Goal: Transaction & Acquisition: Purchase product/service

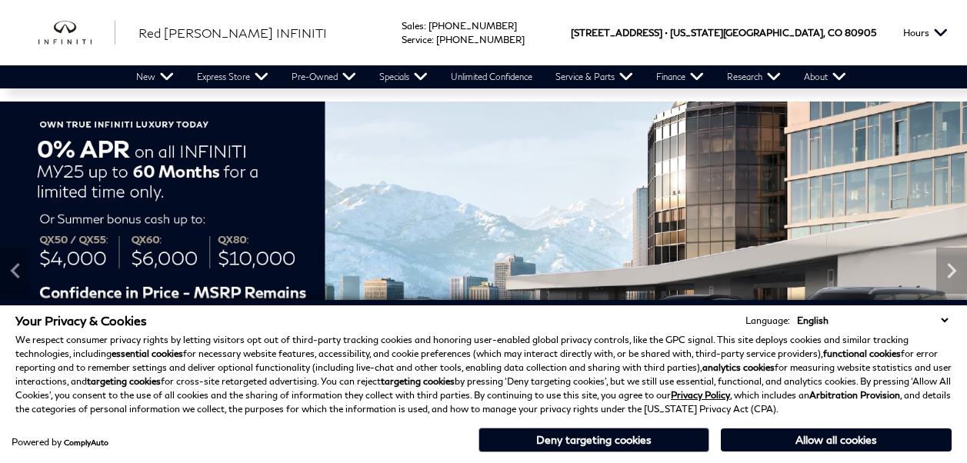
click at [944, 318] on select "English Spanish / Español English / United Kingdom Korean / 한국어 Vietnamese / Ti…" at bounding box center [872, 320] width 158 height 15
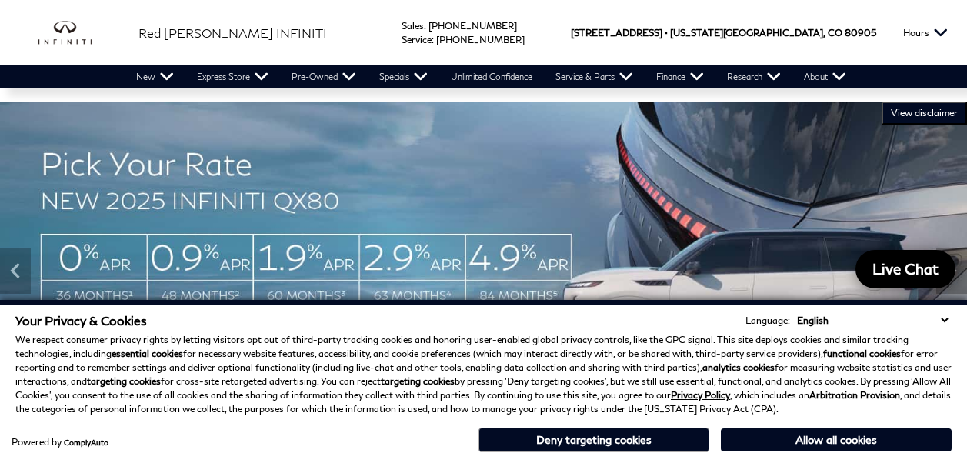
click at [945, 316] on select "English Spanish / Español English / United Kingdom Korean / 한국어 Vietnamese / Ti…" at bounding box center [872, 320] width 158 height 15
click at [944, 328] on div "Your Privacy & Cookies Language: English Spanish / Español English / United Kin…" at bounding box center [483, 364] width 936 height 103
click at [767, 421] on div "Your Privacy & Cookies Language: English Spanish / Español English / United Kin…" at bounding box center [483, 384] width 942 height 148
click at [761, 438] on button "Allow all cookies" at bounding box center [836, 439] width 231 height 23
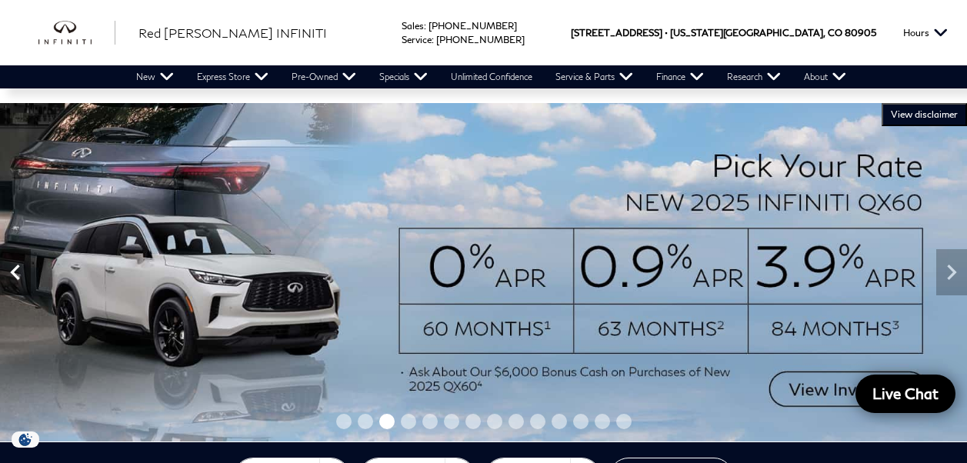
click at [11, 273] on icon "Previous" at bounding box center [15, 272] width 31 height 31
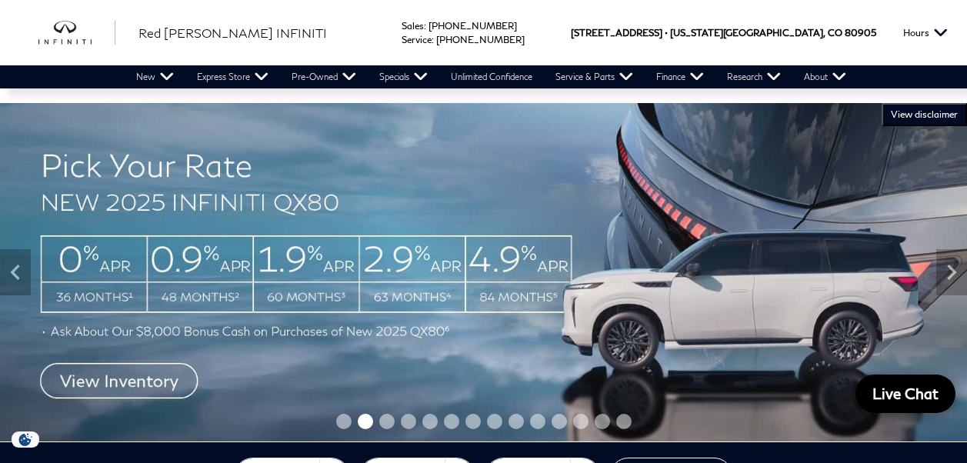
scroll to position [77, 0]
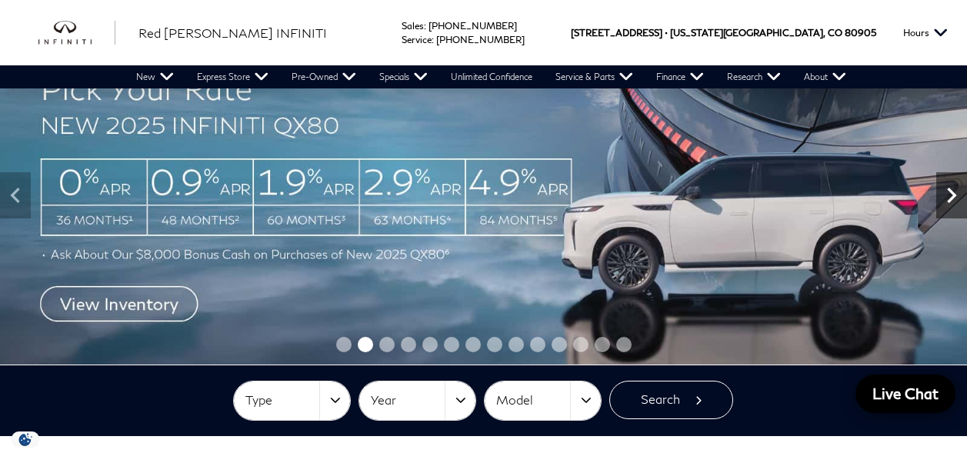
click at [940, 201] on icon "Next" at bounding box center [951, 195] width 31 height 31
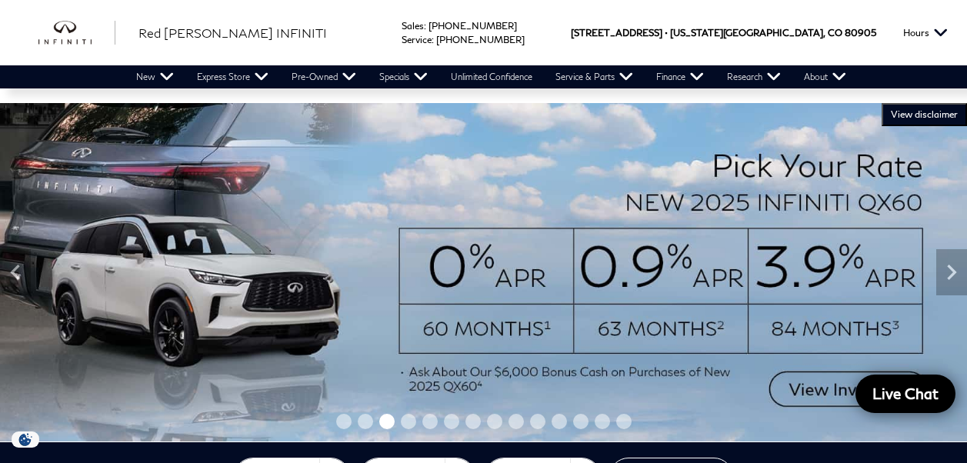
scroll to position [154, 0]
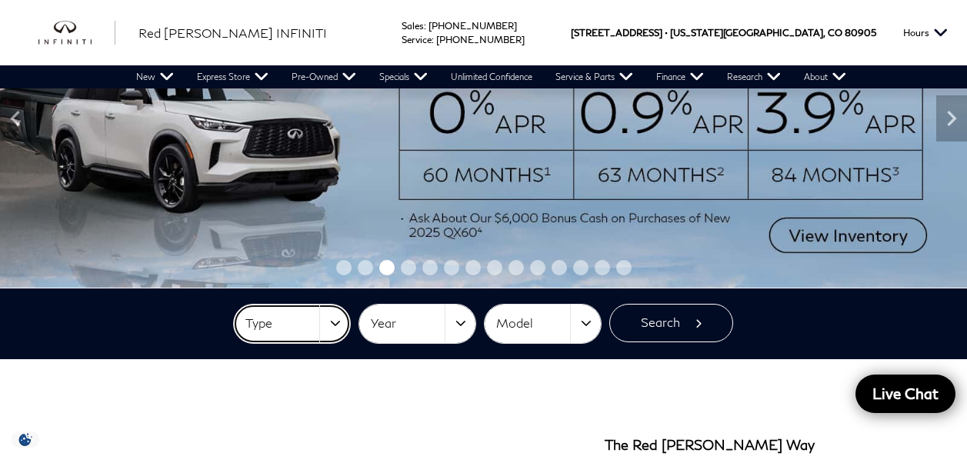
click at [343, 325] on button "Type" at bounding box center [292, 324] width 116 height 38
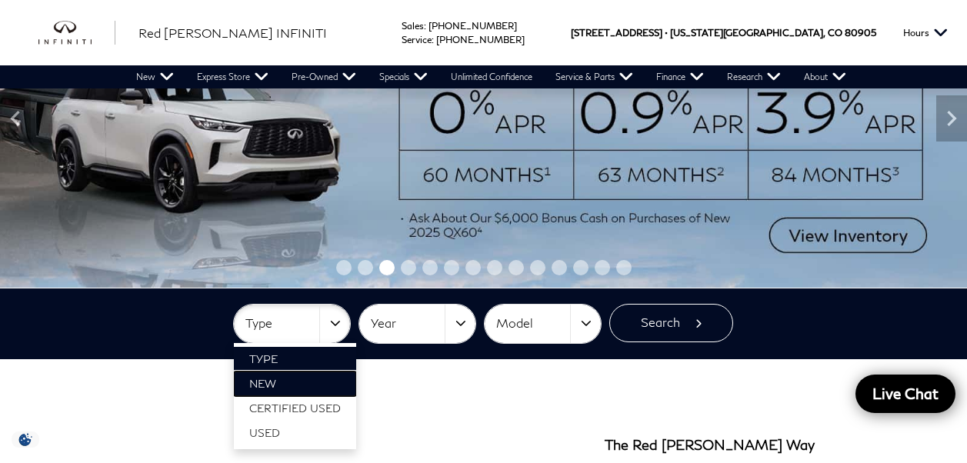
click at [291, 385] on link "New" at bounding box center [295, 383] width 122 height 25
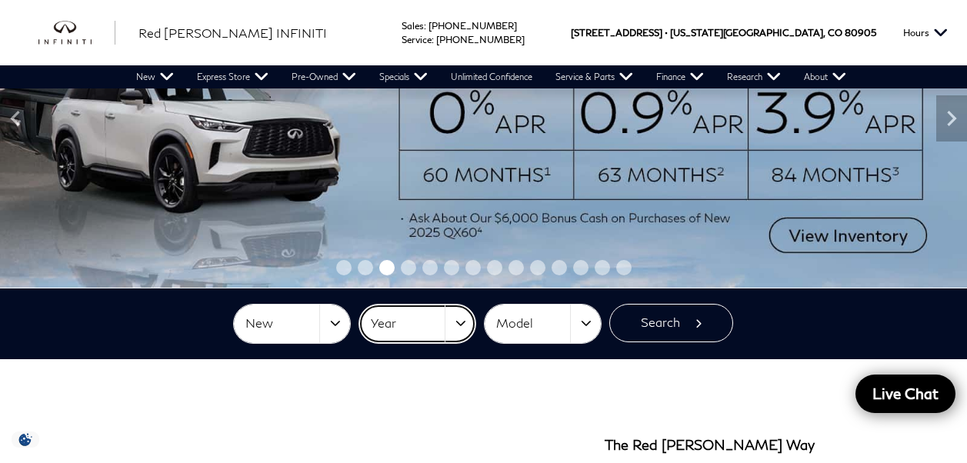
click at [455, 318] on button "Year" at bounding box center [417, 324] width 116 height 38
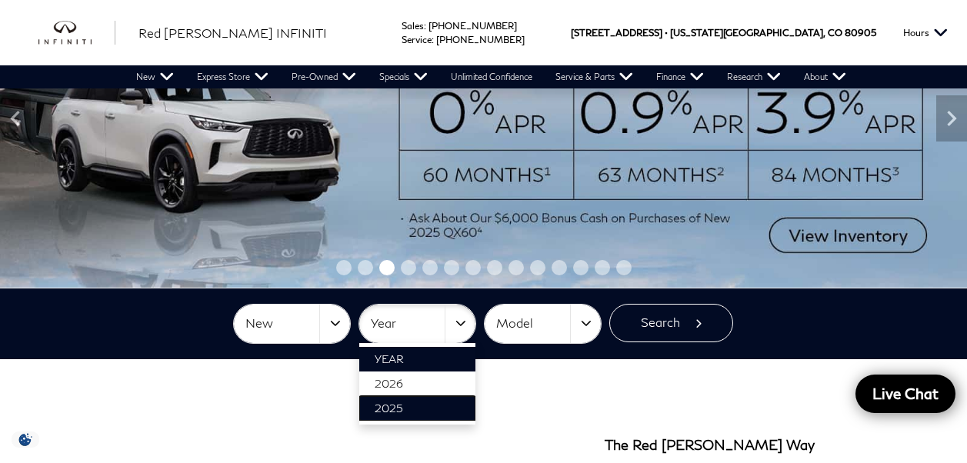
click at [414, 411] on link "2025" at bounding box center [417, 408] width 116 height 25
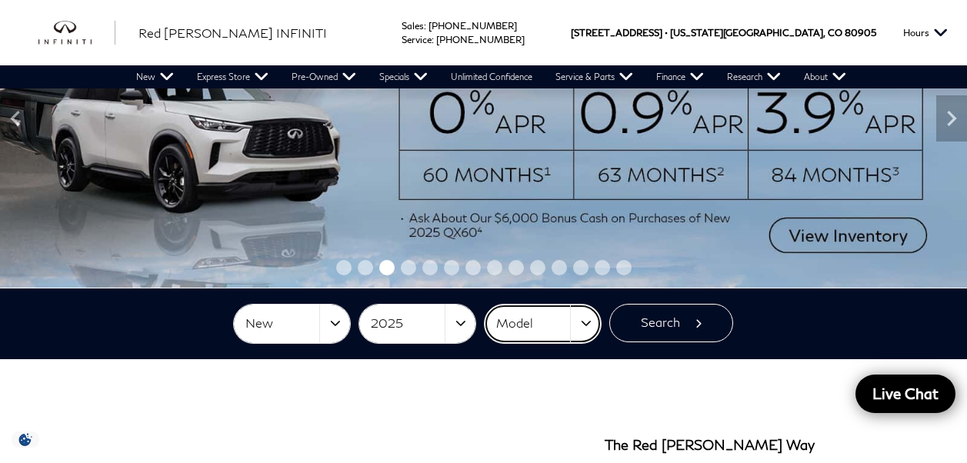
click at [579, 327] on button "Model" at bounding box center [542, 324] width 116 height 38
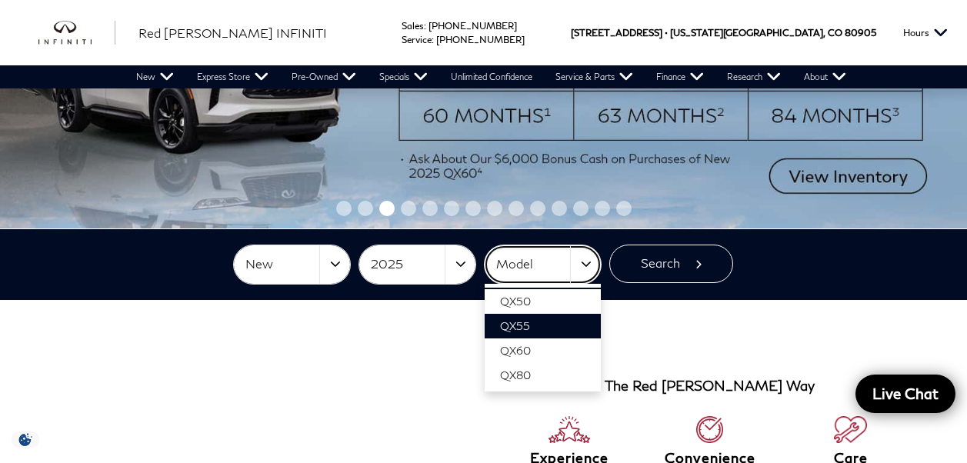
scroll to position [231, 0]
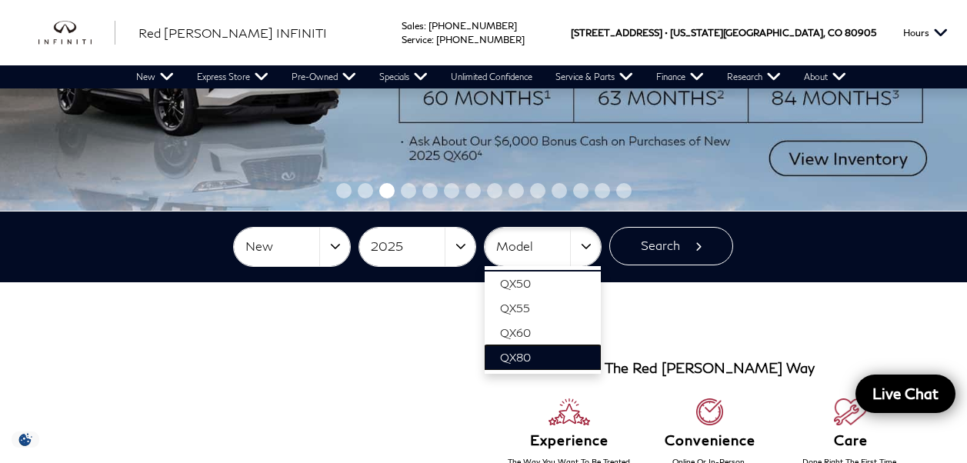
click at [551, 355] on link "QX80" at bounding box center [542, 357] width 116 height 25
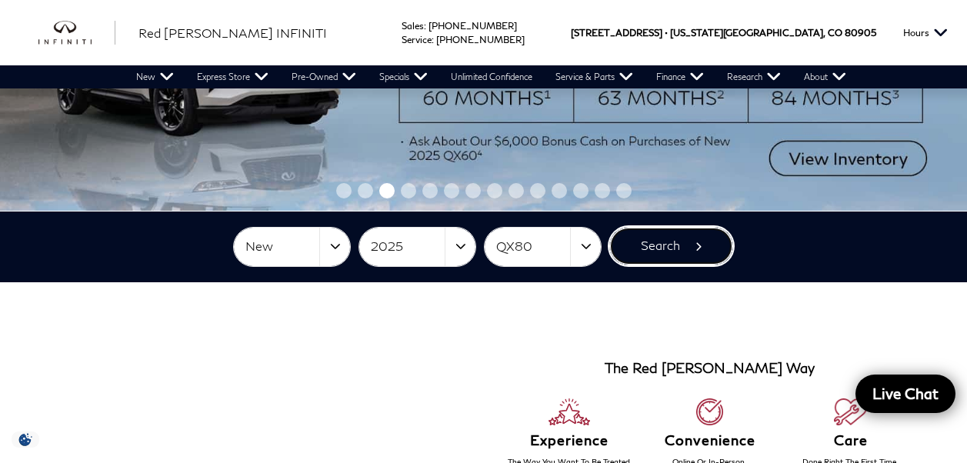
click at [698, 243] on button "Search" at bounding box center [671, 246] width 124 height 38
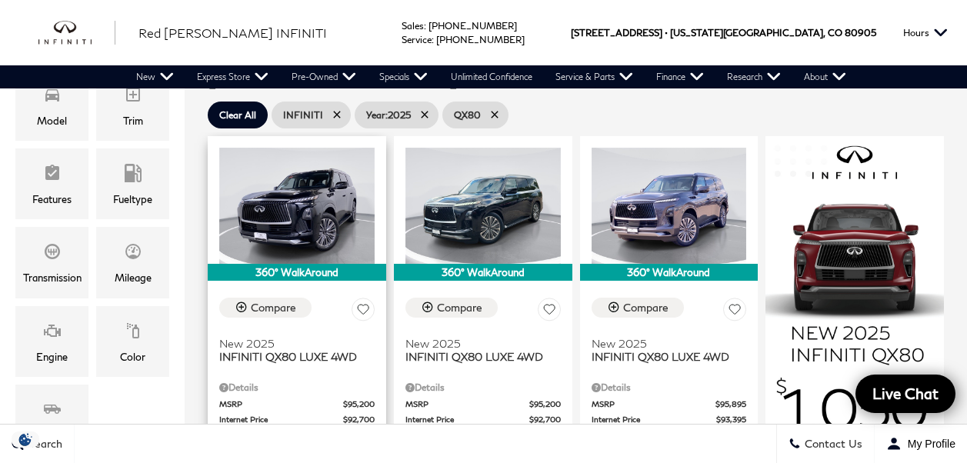
scroll to position [461, 0]
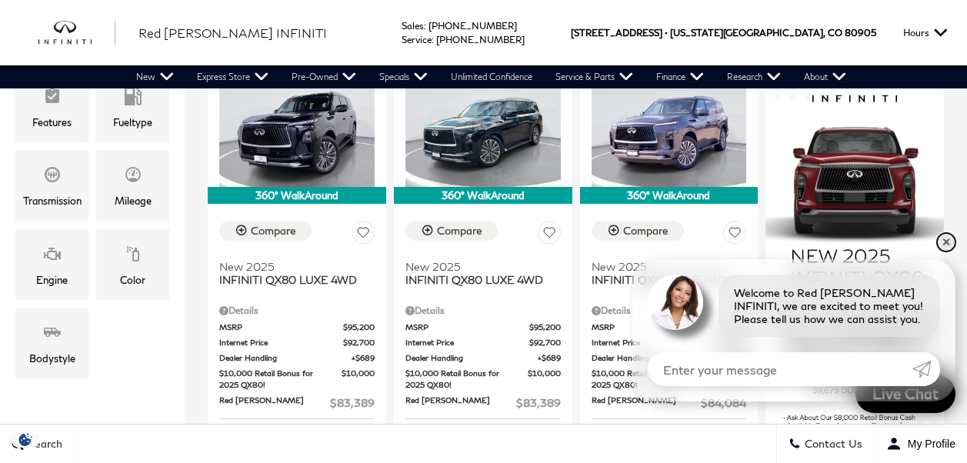
click at [949, 243] on link "✕" at bounding box center [946, 242] width 18 height 18
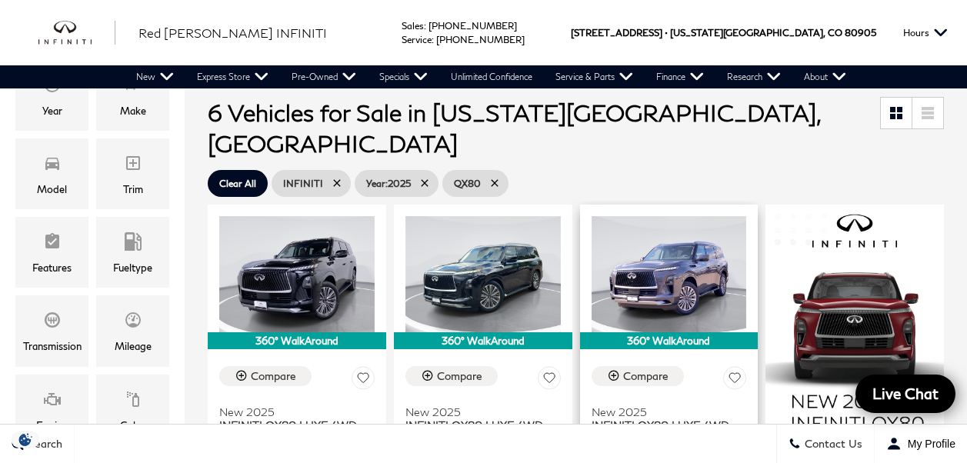
scroll to position [308, 0]
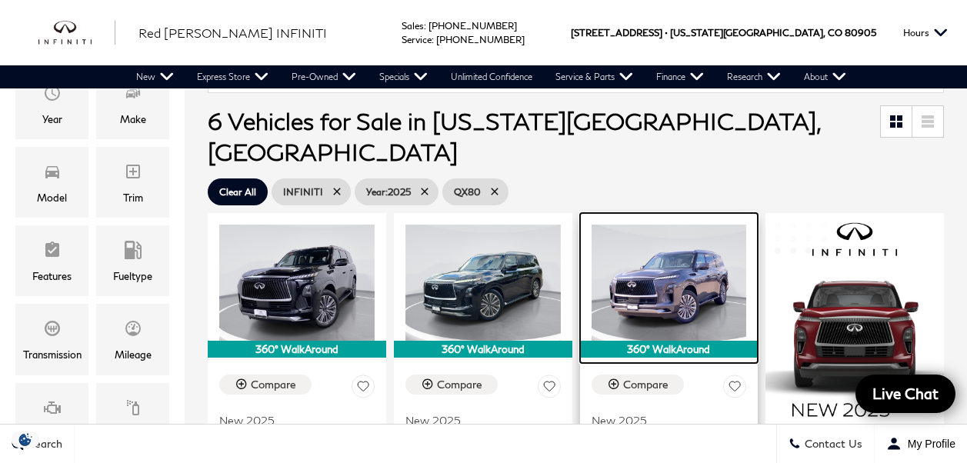
click at [681, 238] on img at bounding box center [668, 283] width 155 height 116
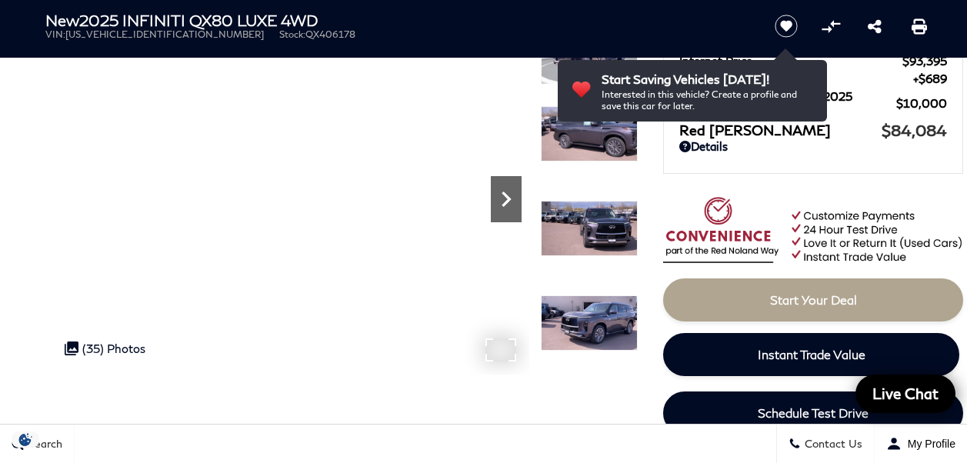
click at [501, 196] on icon "Next" at bounding box center [506, 199] width 31 height 31
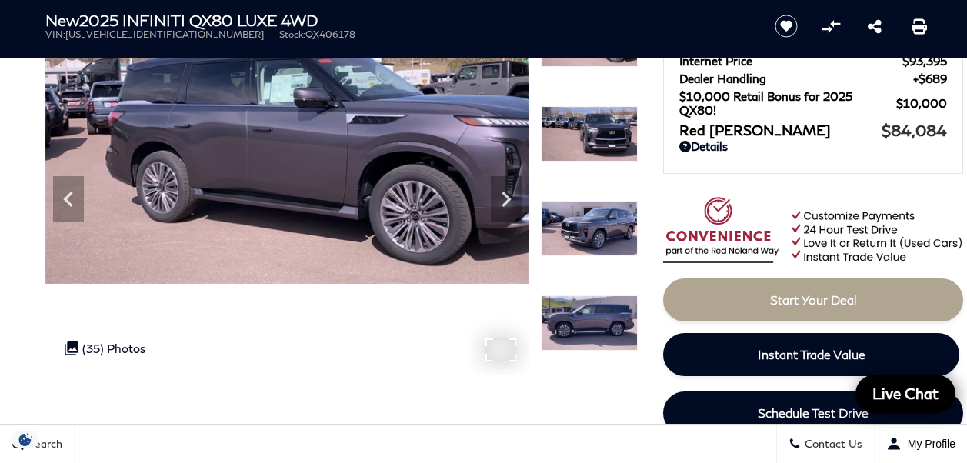
scroll to position [77, 0]
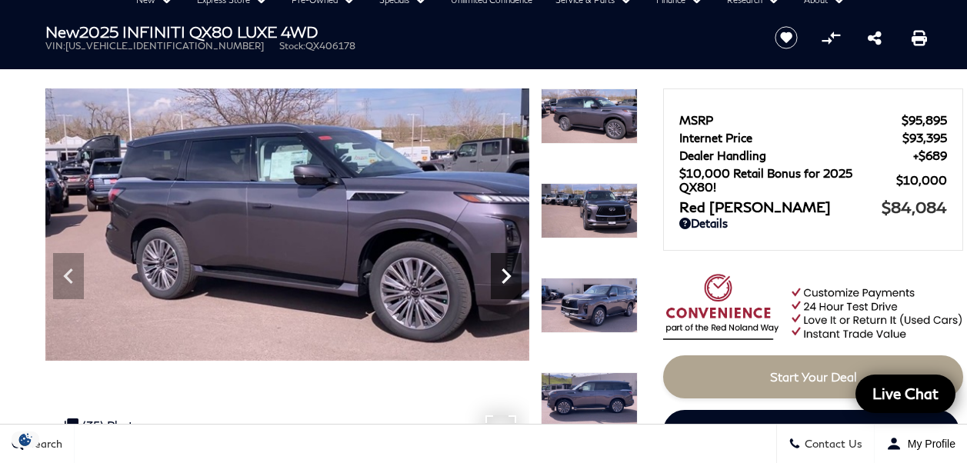
click at [508, 277] on icon "Next" at bounding box center [505, 275] width 9 height 15
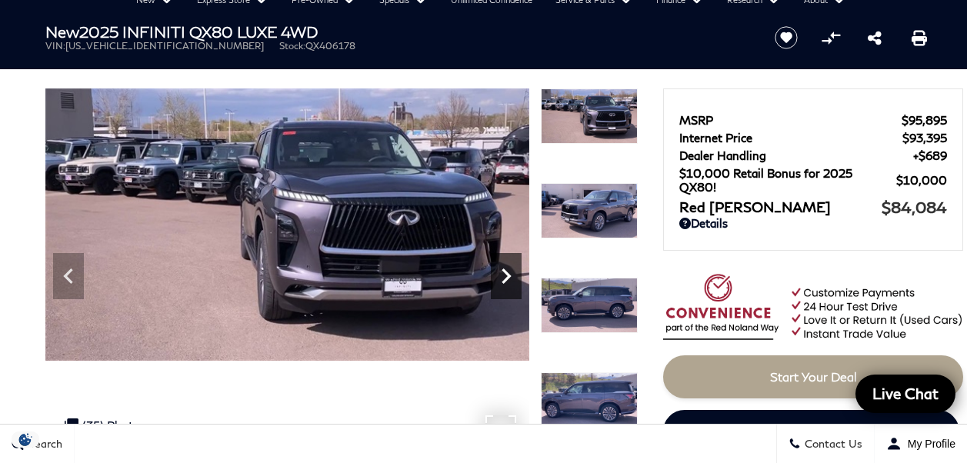
click at [508, 277] on icon "Next" at bounding box center [505, 275] width 9 height 15
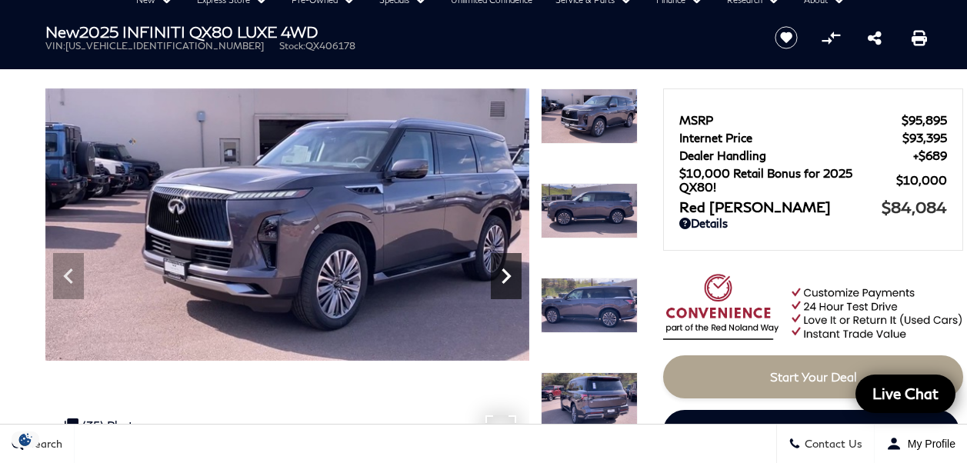
click at [508, 277] on icon "Next" at bounding box center [505, 275] width 9 height 15
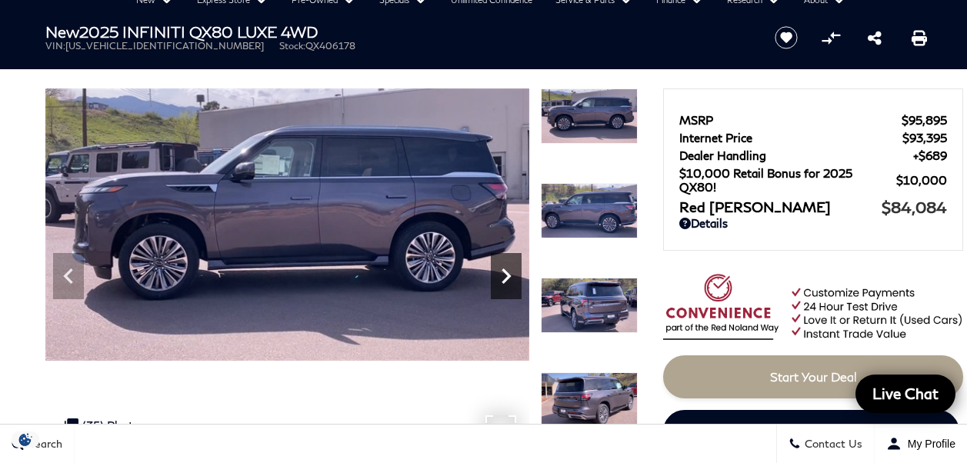
click at [508, 277] on icon "Next" at bounding box center [505, 275] width 9 height 15
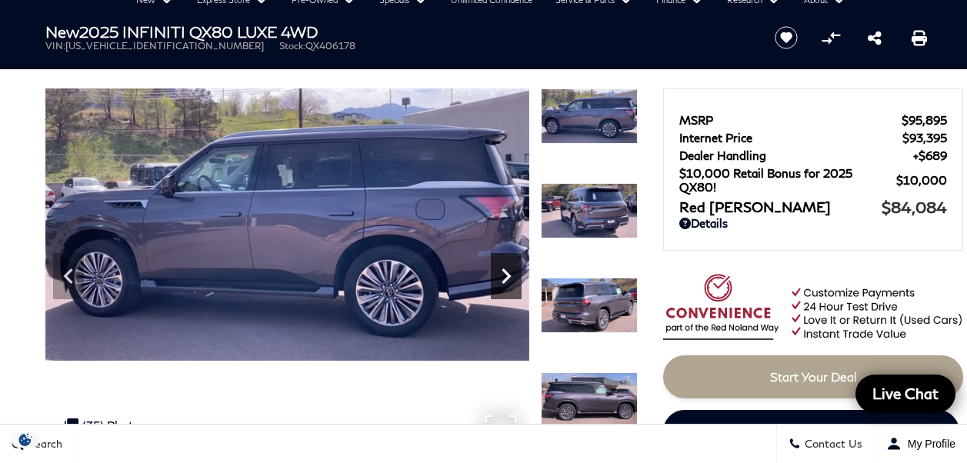
click at [508, 277] on icon "Next" at bounding box center [505, 275] width 9 height 15
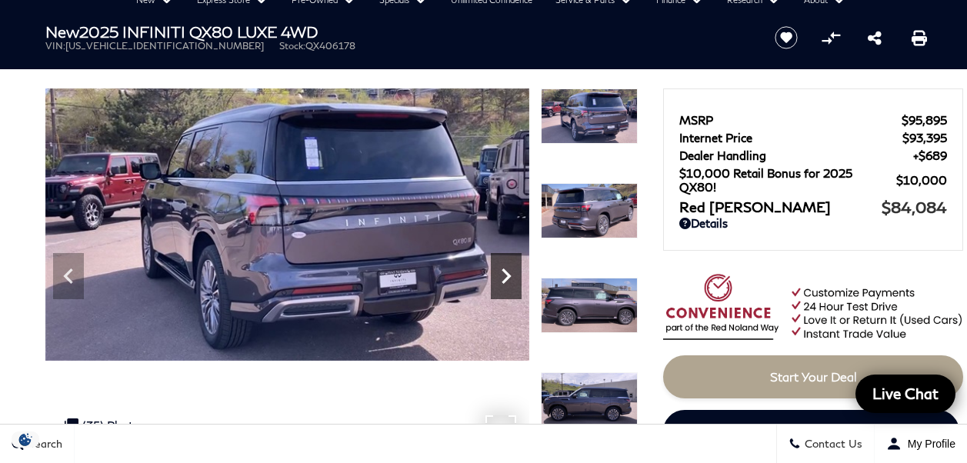
click at [508, 277] on icon "Next" at bounding box center [505, 275] width 9 height 15
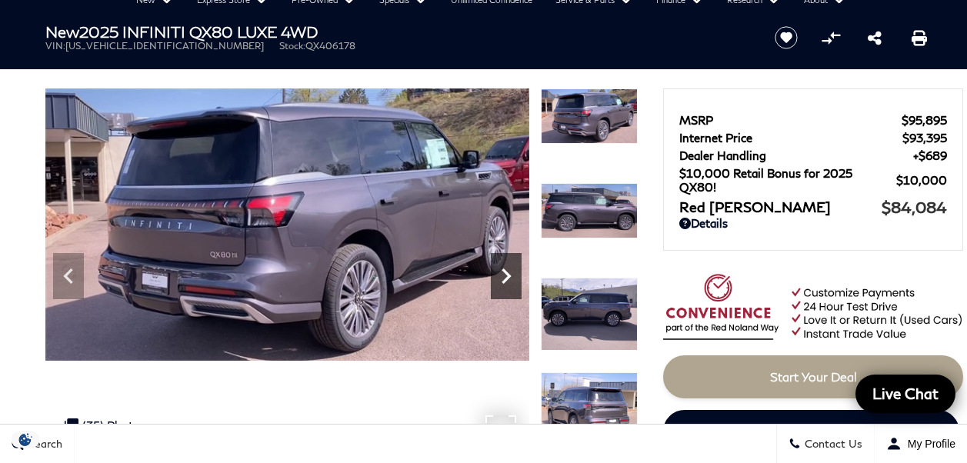
click at [508, 277] on icon "Next" at bounding box center [505, 275] width 9 height 15
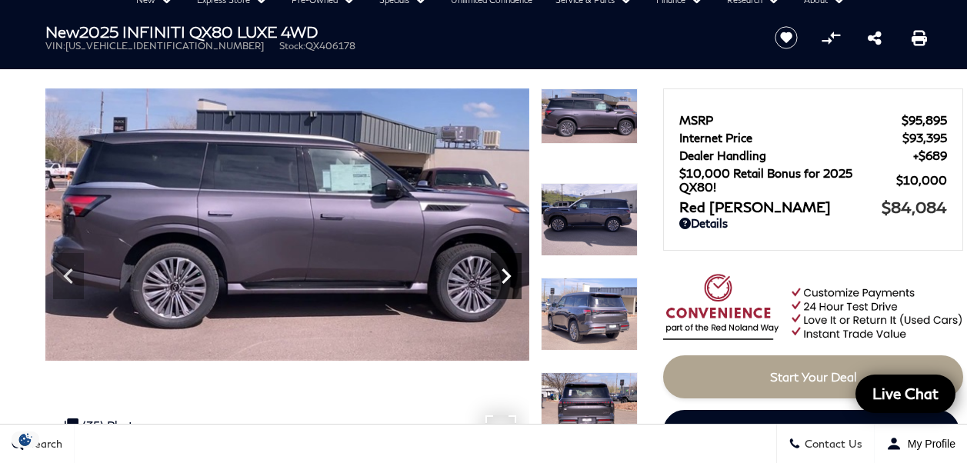
click at [508, 277] on icon "Next" at bounding box center [505, 275] width 9 height 15
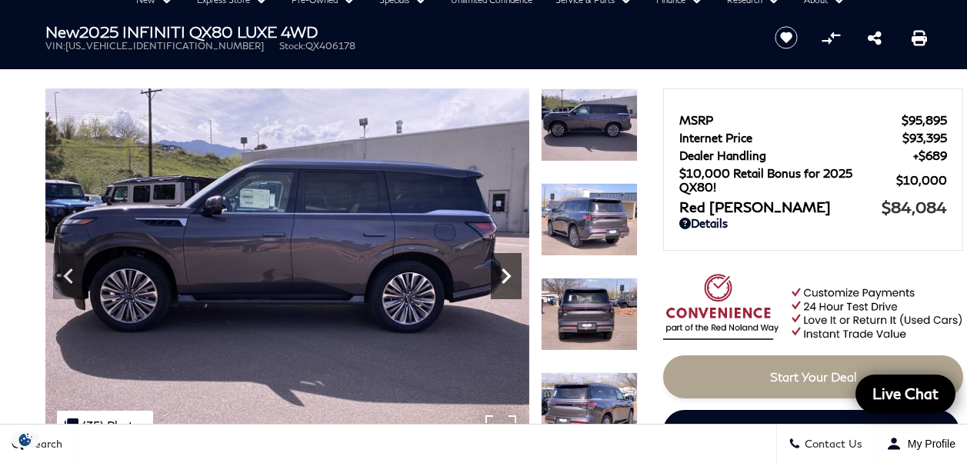
click at [508, 277] on icon "Next" at bounding box center [505, 275] width 9 height 15
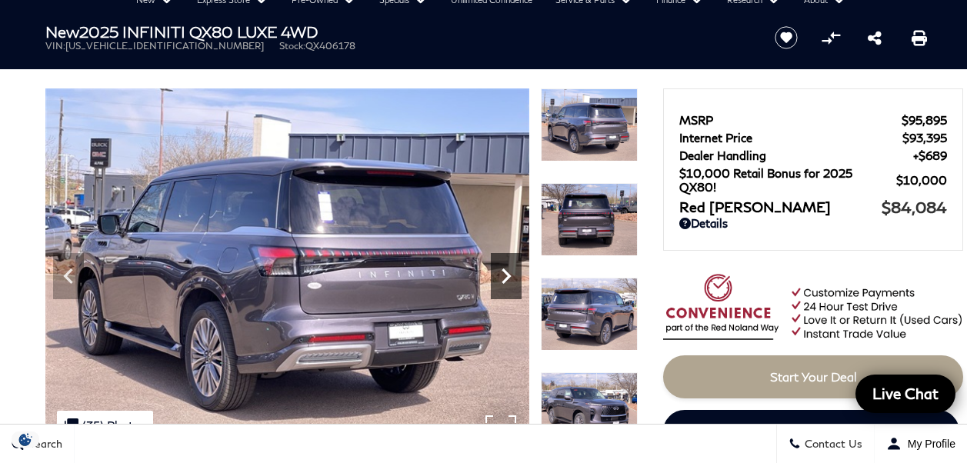
click at [508, 277] on icon "Next" at bounding box center [505, 275] width 9 height 15
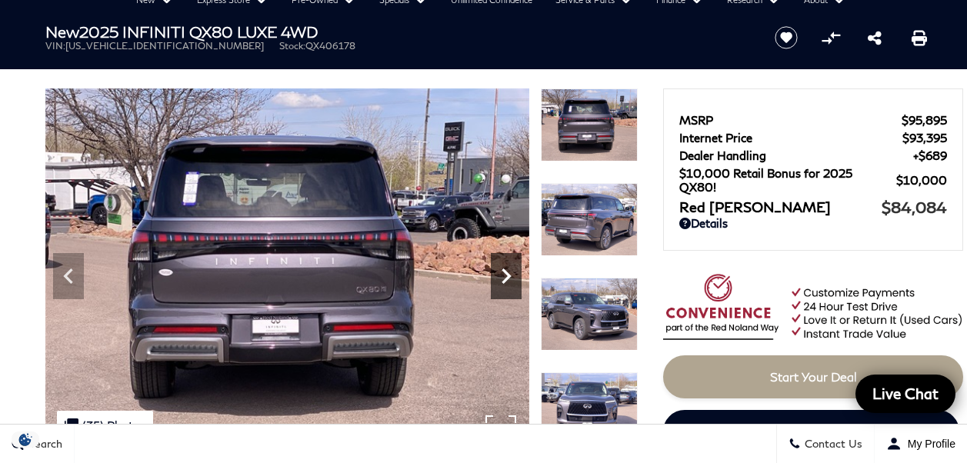
click at [508, 277] on icon "Next" at bounding box center [505, 275] width 9 height 15
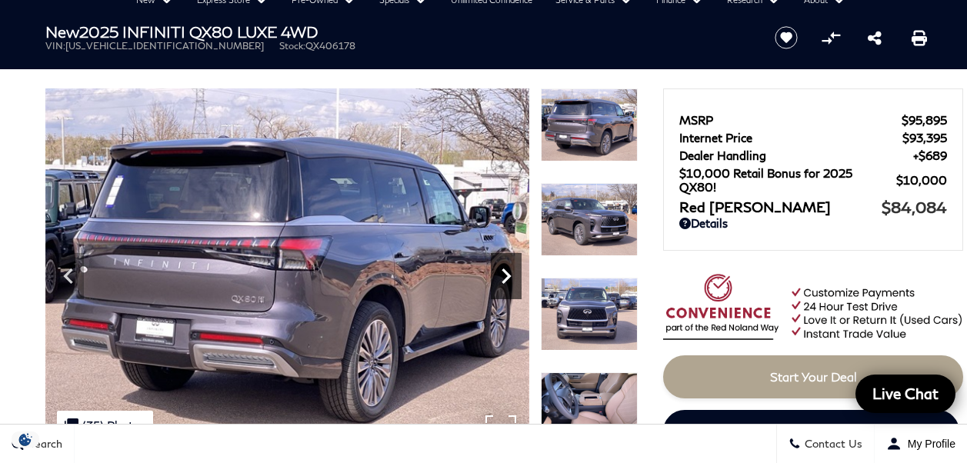
click at [508, 277] on icon "Next" at bounding box center [505, 275] width 9 height 15
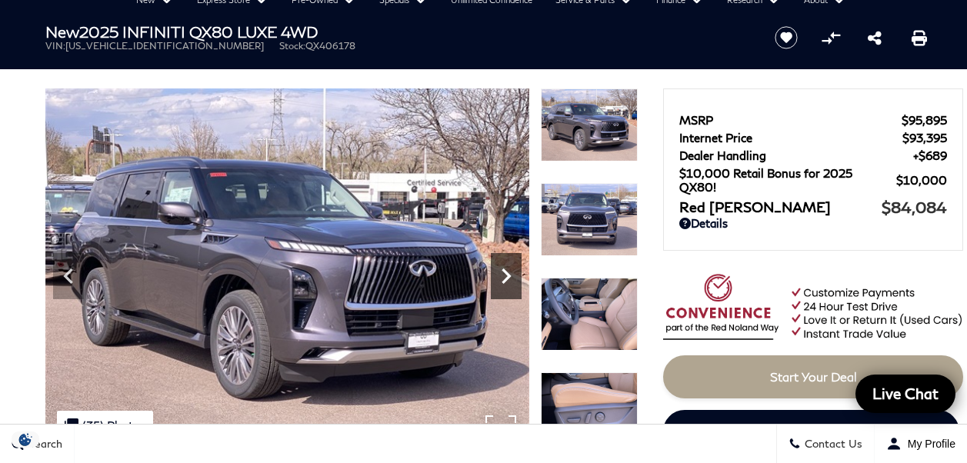
click at [508, 277] on icon "Next" at bounding box center [505, 275] width 9 height 15
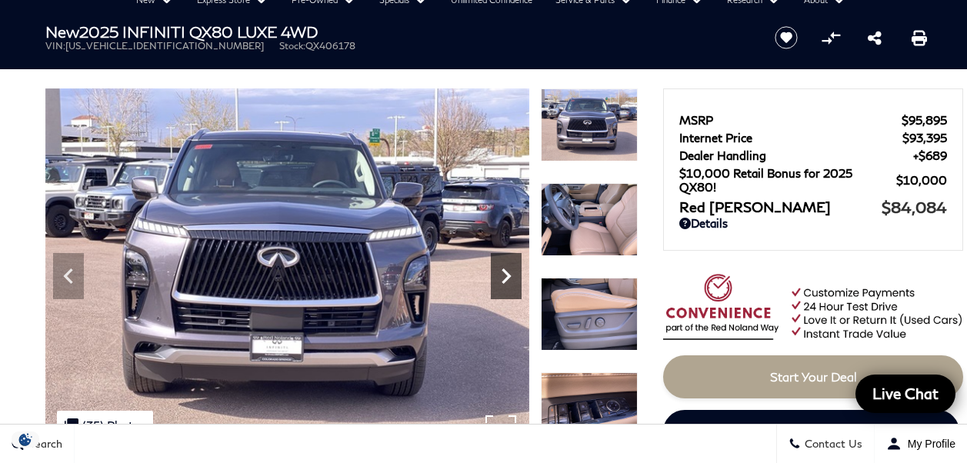
click at [508, 277] on icon "Next" at bounding box center [505, 275] width 9 height 15
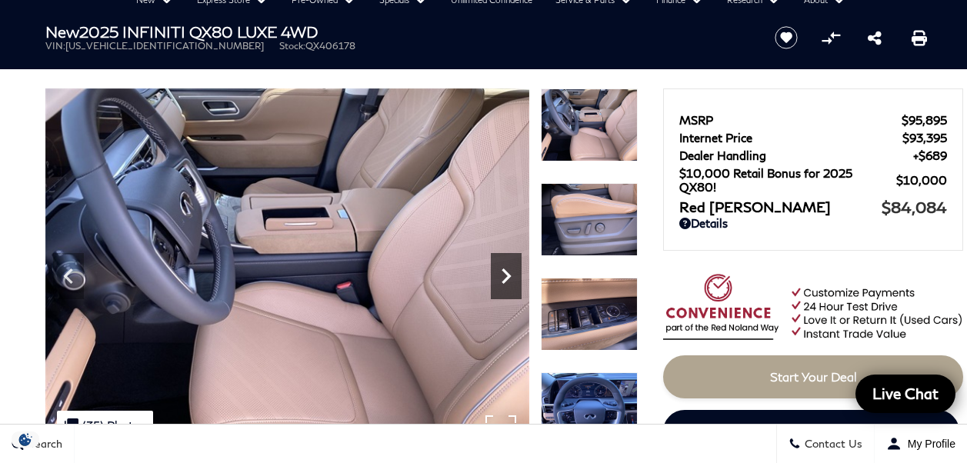
click at [508, 272] on icon "Next" at bounding box center [506, 276] width 31 height 31
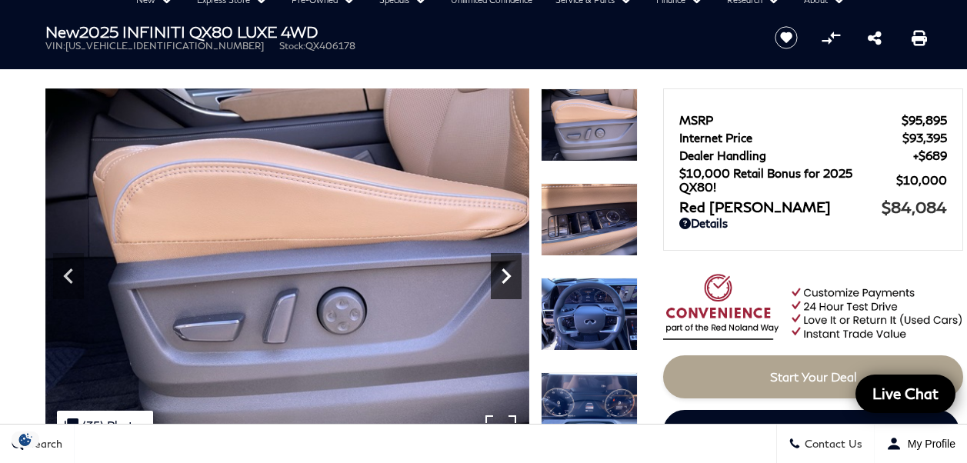
click at [508, 272] on icon "Next" at bounding box center [506, 276] width 31 height 31
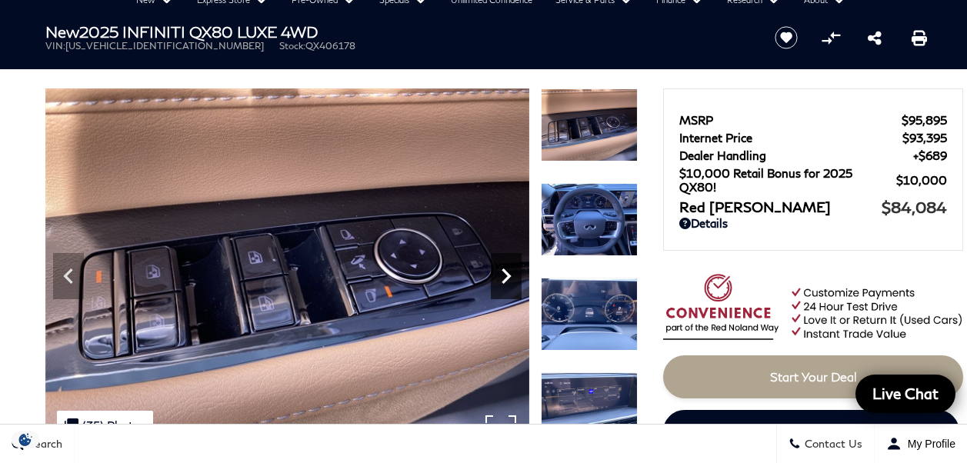
click at [508, 272] on icon "Next" at bounding box center [506, 276] width 31 height 31
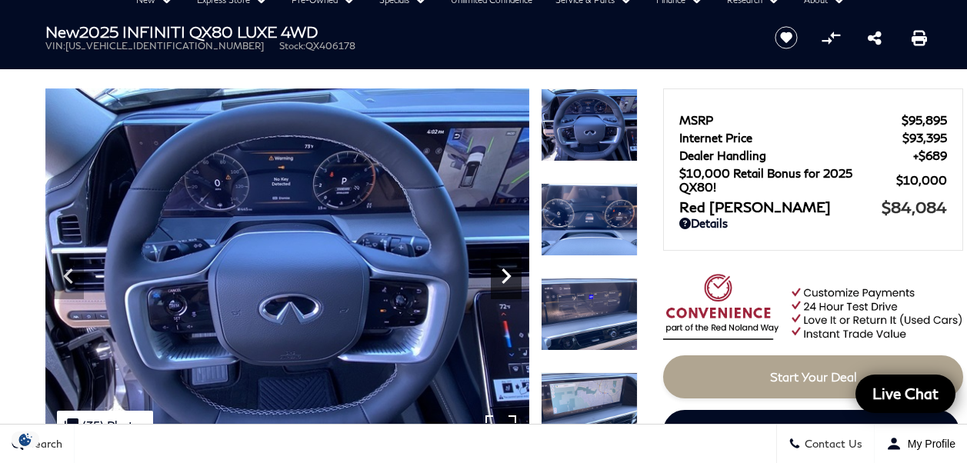
click at [507, 272] on icon "Next" at bounding box center [505, 275] width 9 height 15
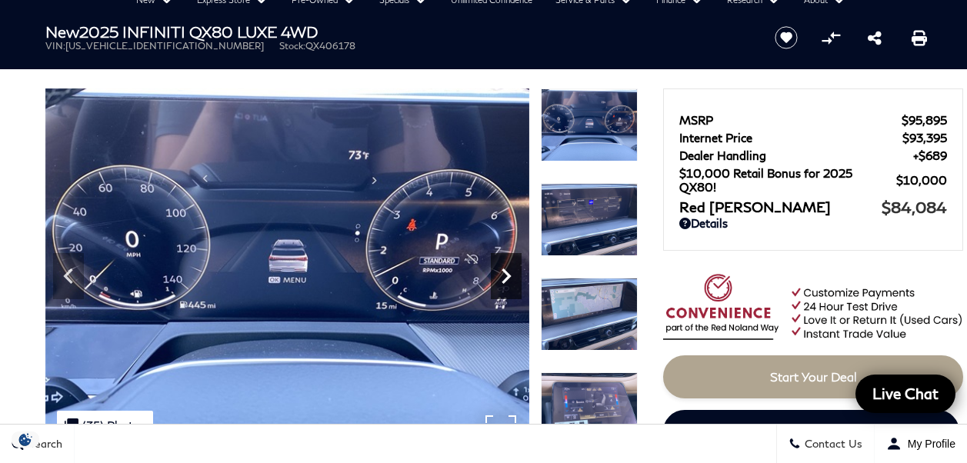
click at [507, 272] on icon "Next" at bounding box center [505, 275] width 9 height 15
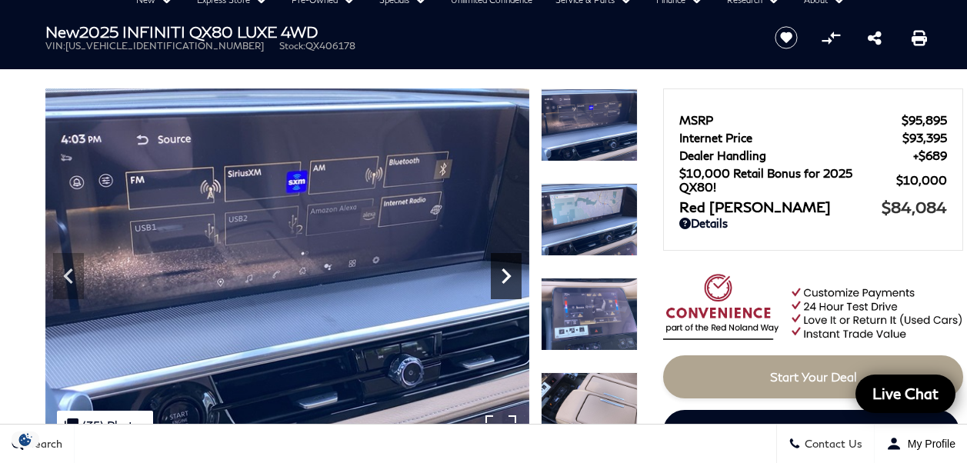
click at [507, 272] on icon "Next" at bounding box center [505, 275] width 9 height 15
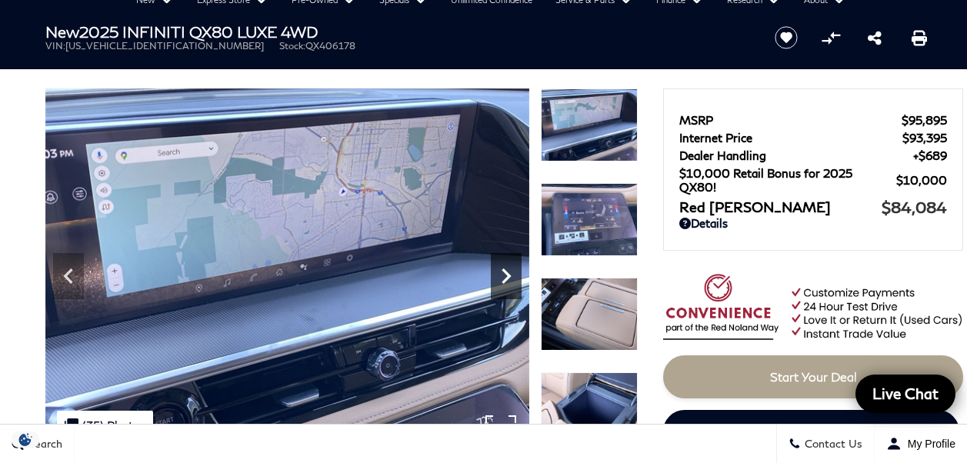
click at [507, 272] on icon "Next" at bounding box center [505, 275] width 9 height 15
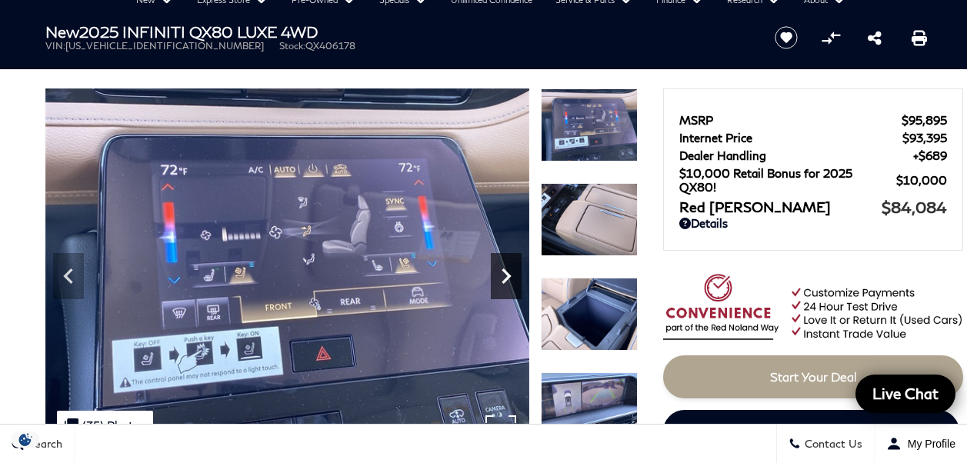
click at [507, 272] on icon "Next" at bounding box center [505, 275] width 9 height 15
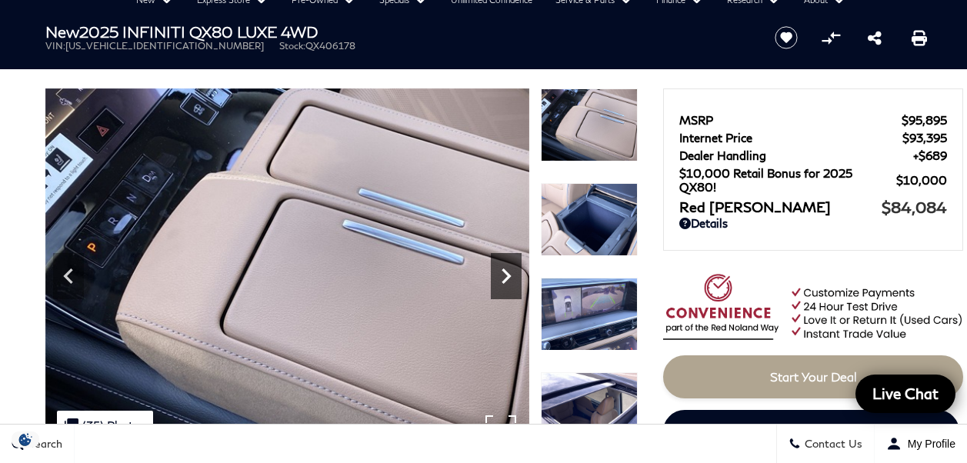
click at [507, 272] on icon "Next" at bounding box center [505, 275] width 9 height 15
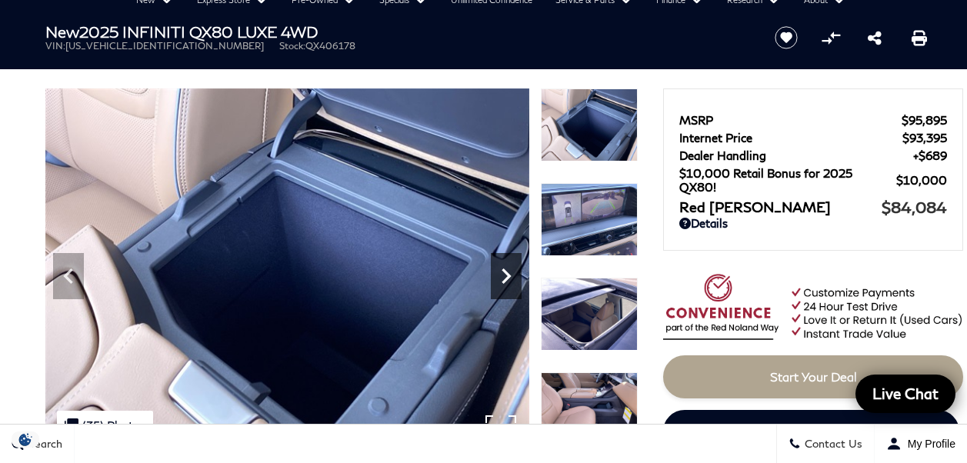
click at [507, 272] on icon "Next" at bounding box center [505, 275] width 9 height 15
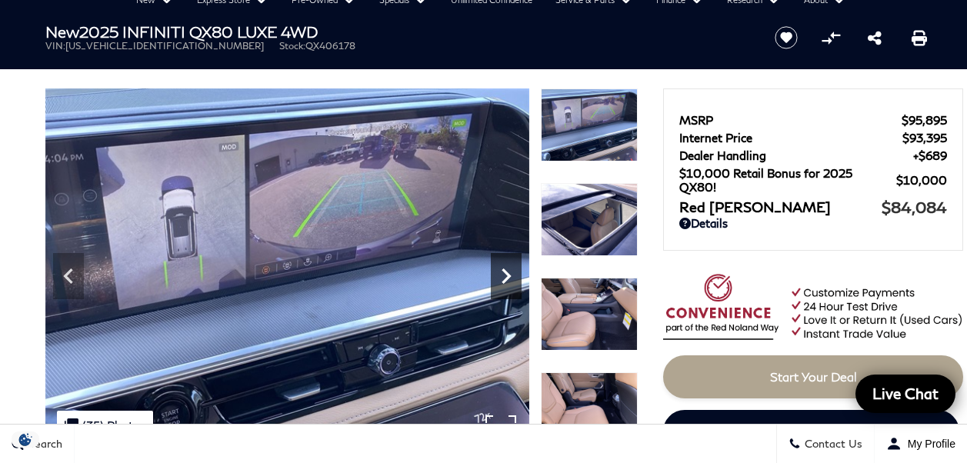
click at [507, 272] on icon "Next" at bounding box center [505, 275] width 9 height 15
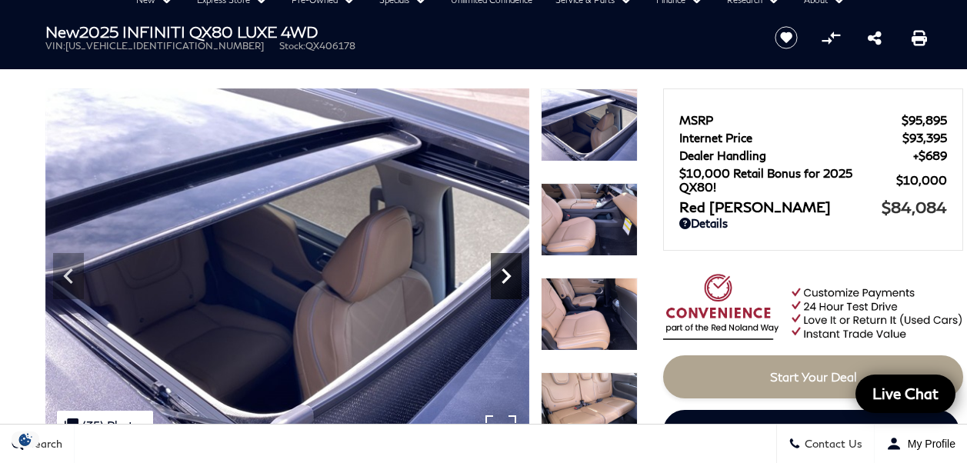
click at [507, 272] on icon "Next" at bounding box center [505, 275] width 9 height 15
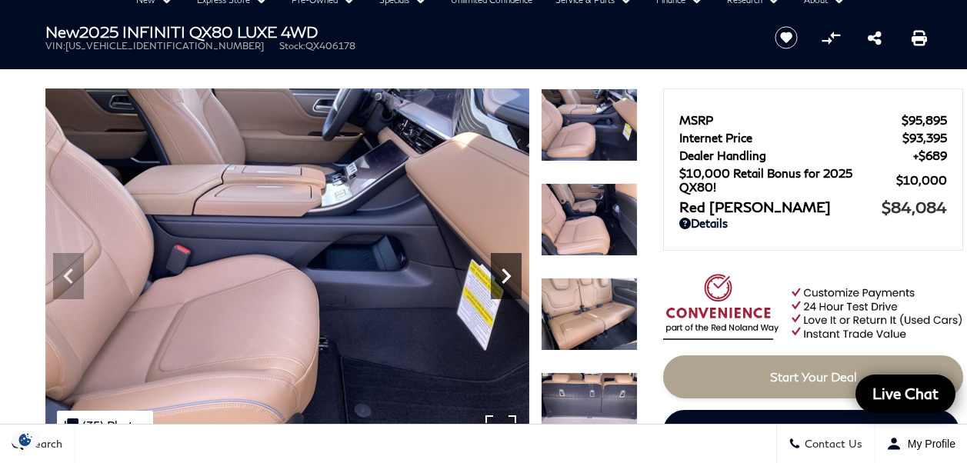
click at [507, 272] on icon "Next" at bounding box center [505, 275] width 9 height 15
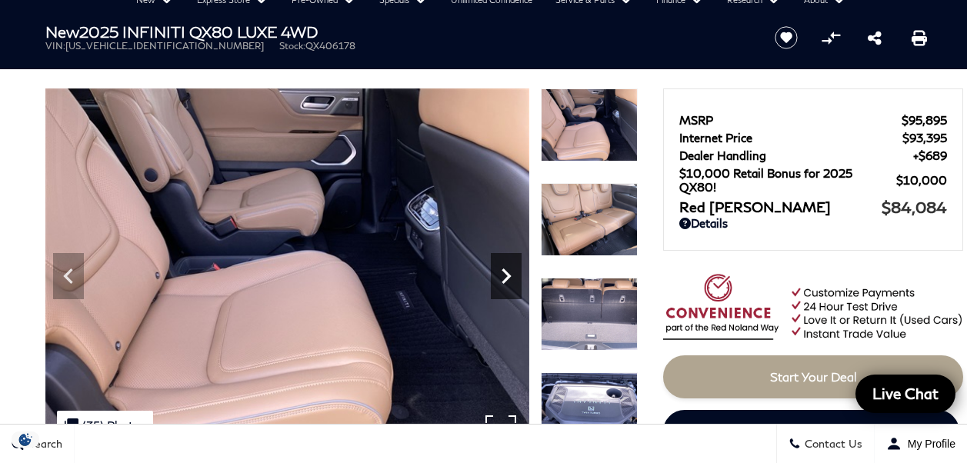
click at [507, 272] on icon "Next" at bounding box center [505, 275] width 9 height 15
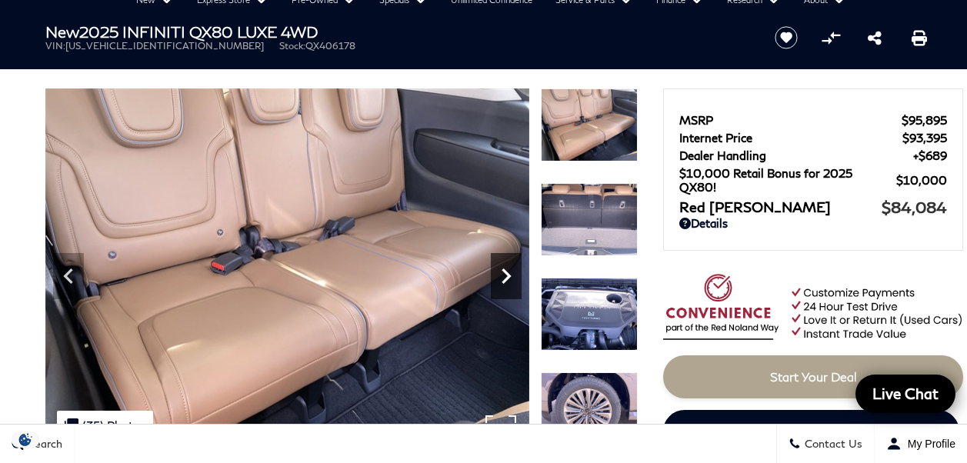
click at [507, 272] on icon "Next" at bounding box center [505, 275] width 9 height 15
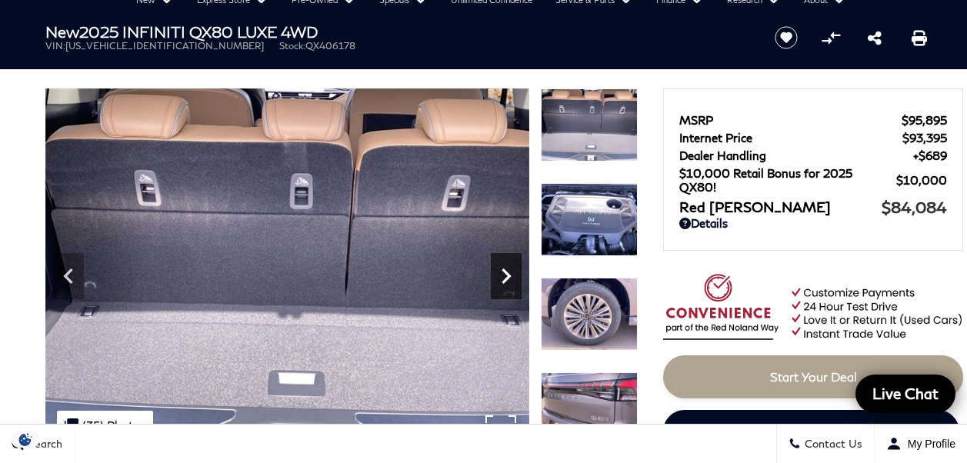
click at [507, 272] on icon "Next" at bounding box center [505, 275] width 9 height 15
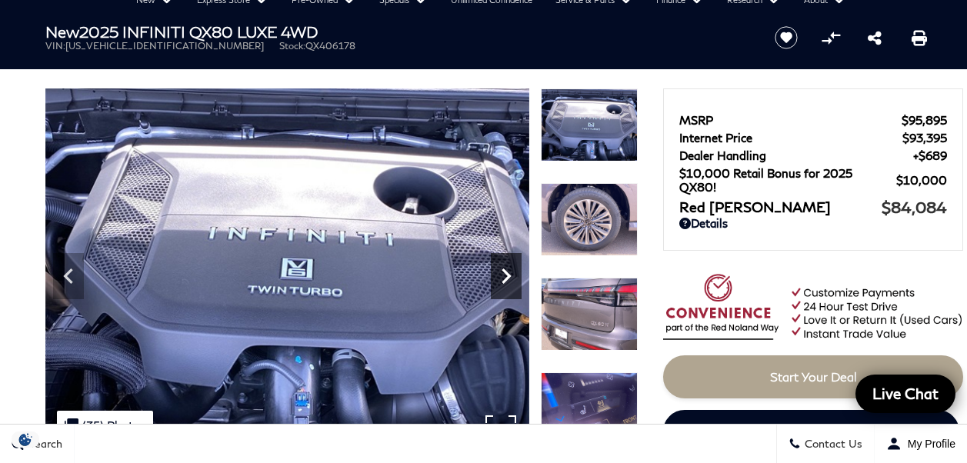
click at [507, 272] on icon "Next" at bounding box center [505, 275] width 9 height 15
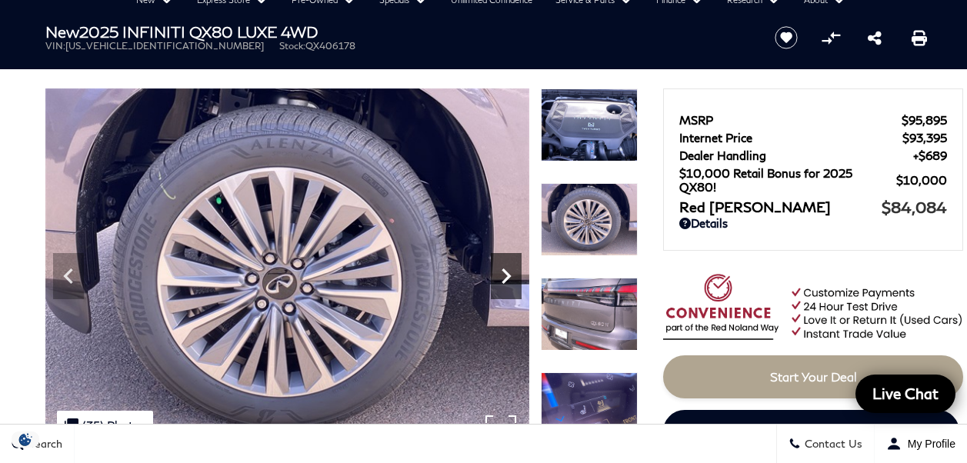
click at [507, 272] on icon "Next" at bounding box center [505, 275] width 9 height 15
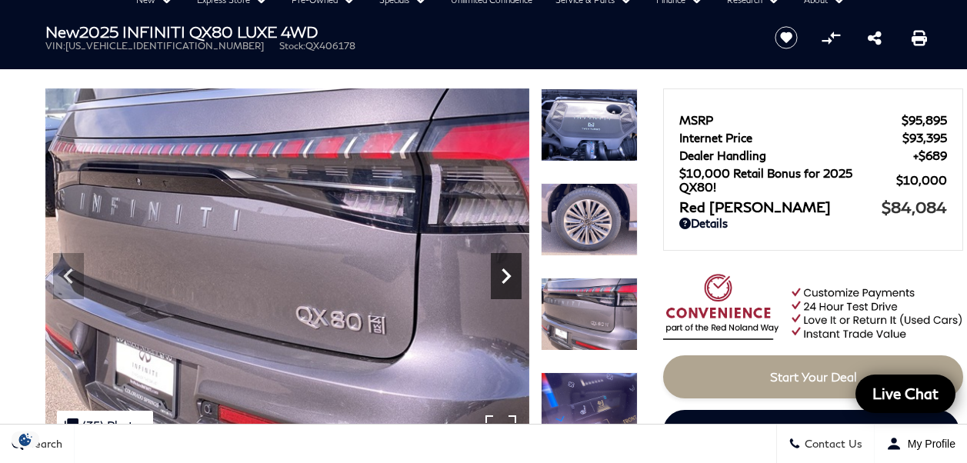
click at [507, 272] on icon "Next" at bounding box center [505, 275] width 9 height 15
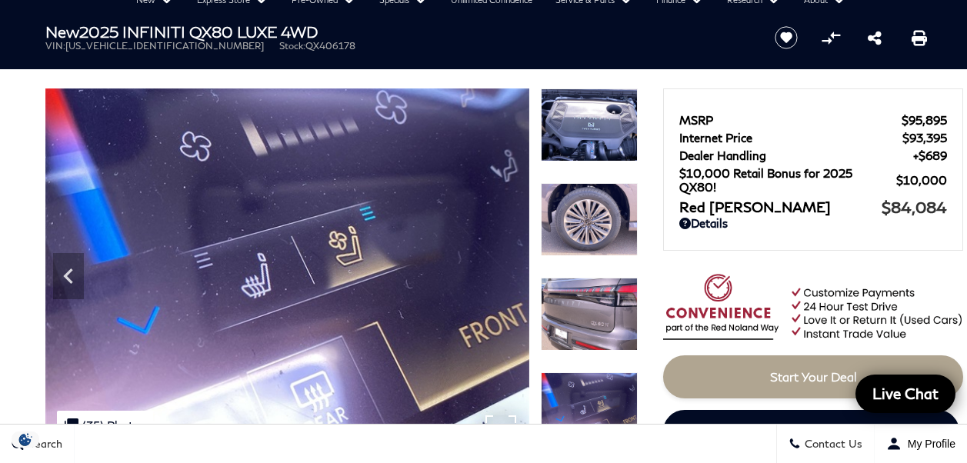
click at [507, 272] on img at bounding box center [287, 269] width 484 height 363
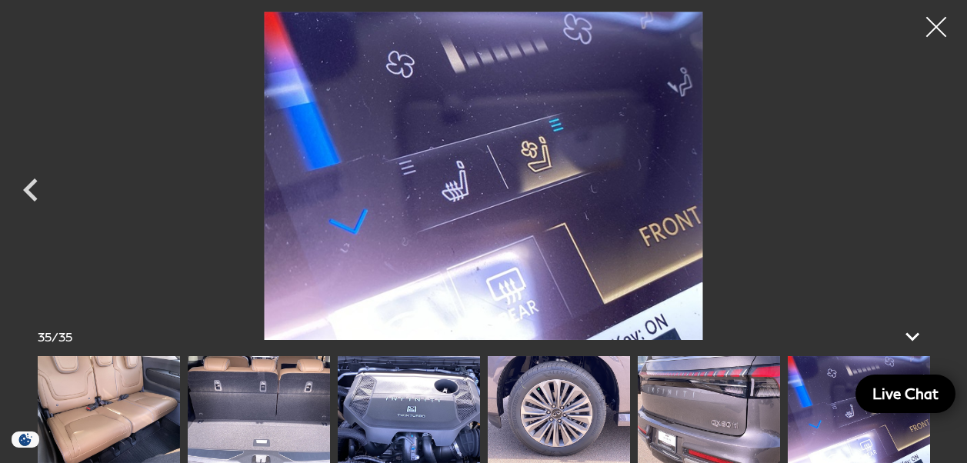
click at [953, 22] on div at bounding box center [936, 27] width 41 height 41
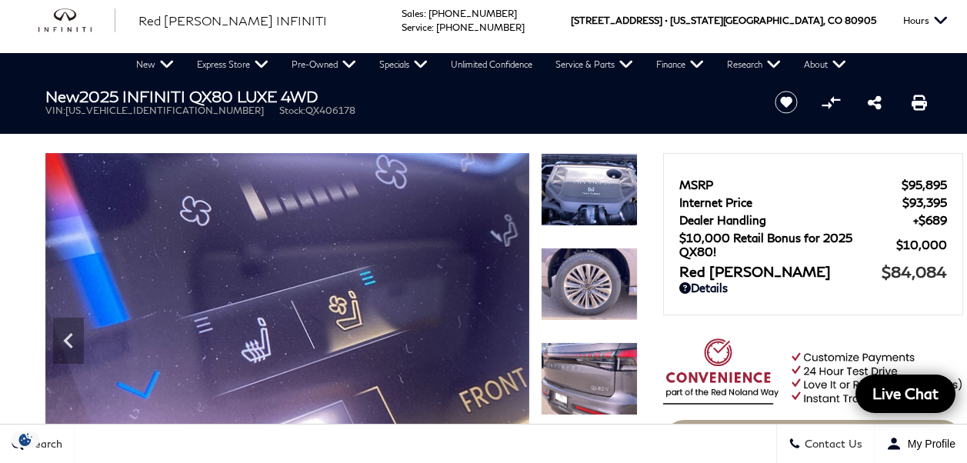
scroll to position [0, 0]
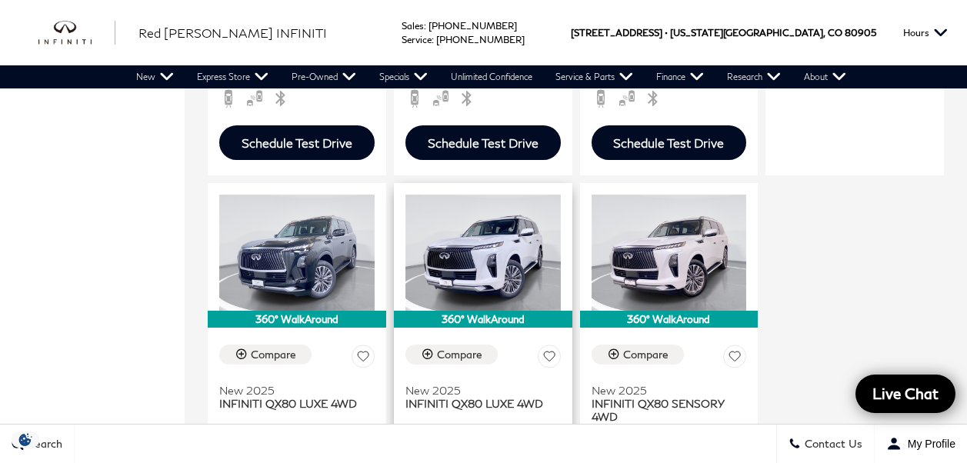
scroll to position [1000, 0]
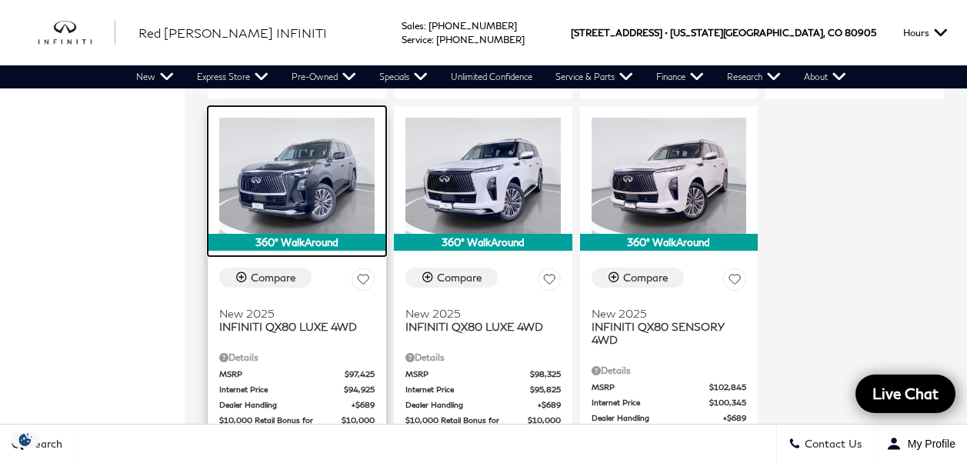
click at [322, 146] on img at bounding box center [296, 176] width 155 height 116
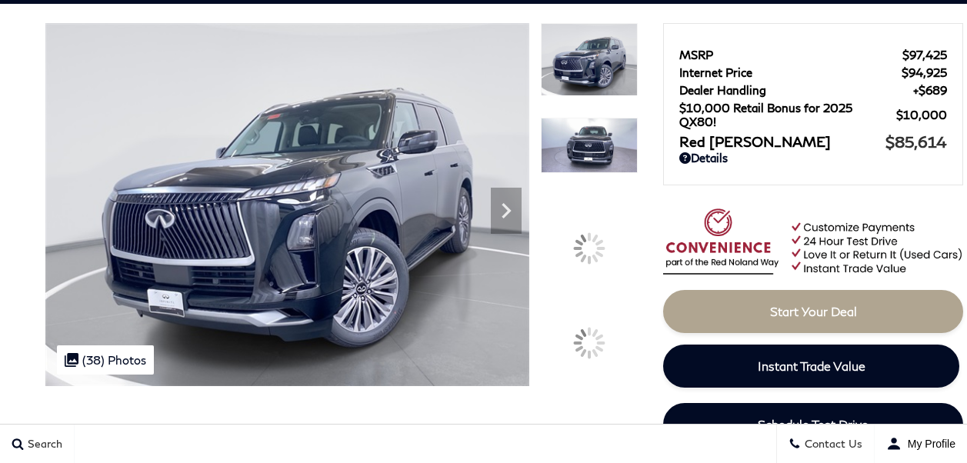
scroll to position [154, 0]
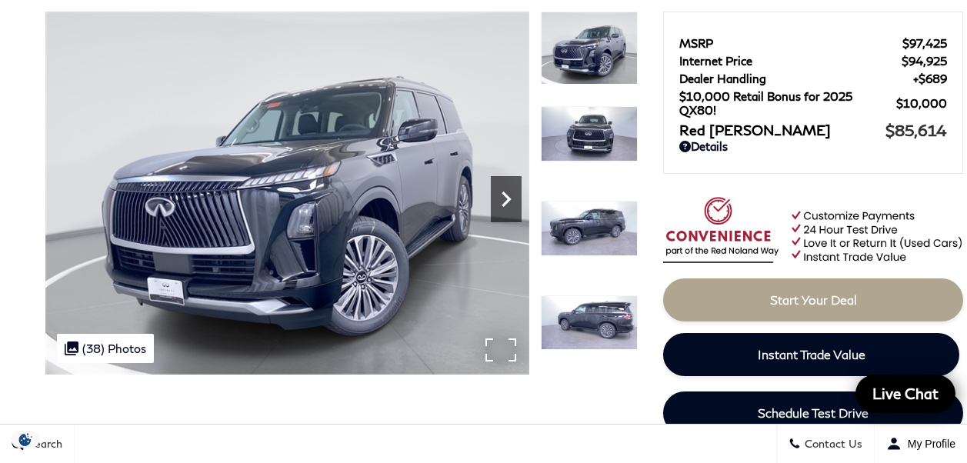
click at [505, 206] on icon "Next" at bounding box center [506, 199] width 31 height 31
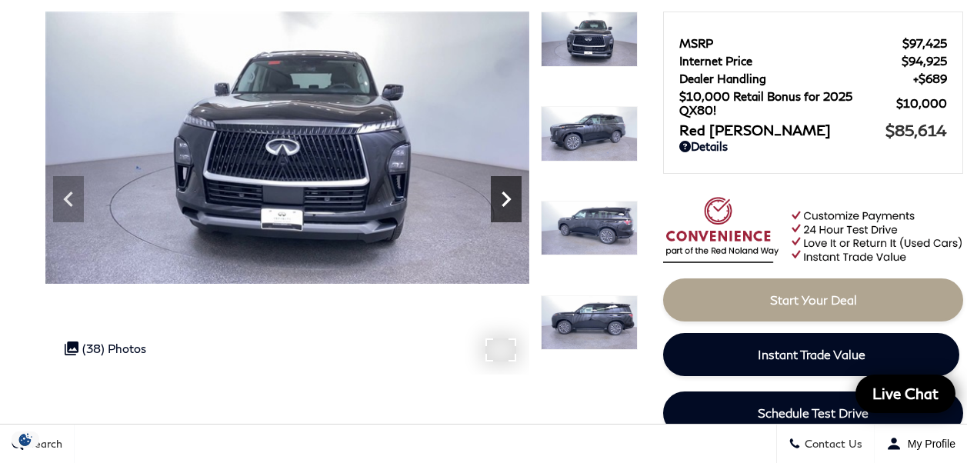
scroll to position [0, 0]
click at [504, 206] on icon "Next" at bounding box center [506, 199] width 31 height 31
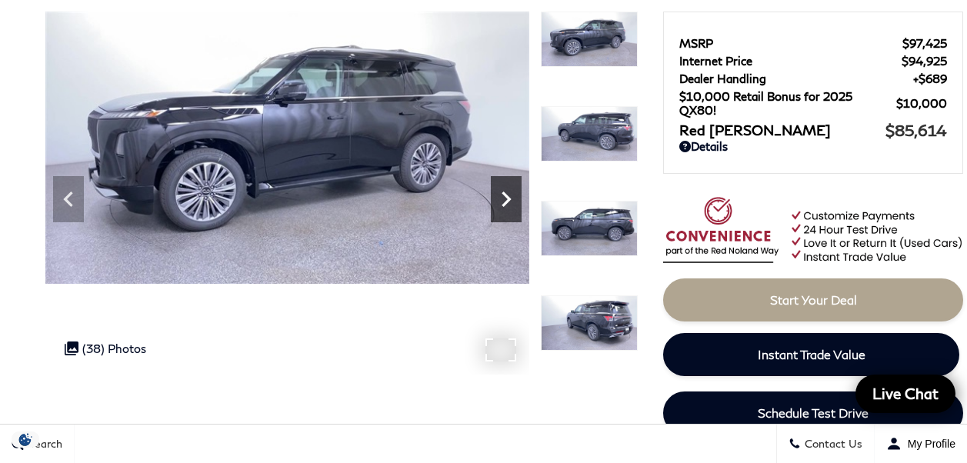
click at [504, 208] on icon "Next" at bounding box center [506, 199] width 31 height 31
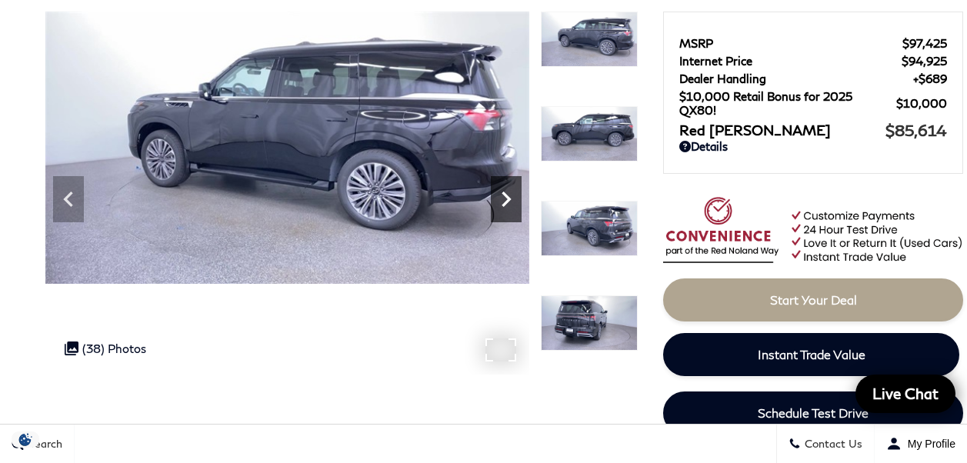
click at [504, 208] on icon "Next" at bounding box center [506, 199] width 31 height 31
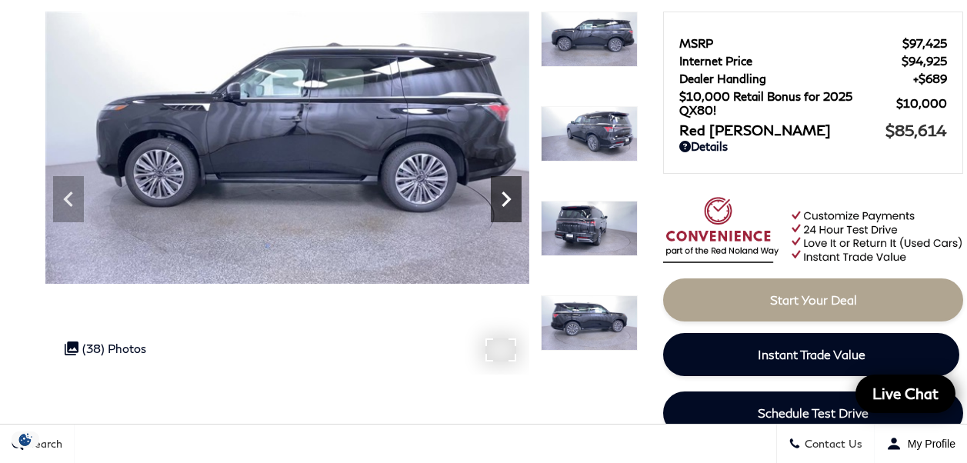
click at [504, 208] on icon "Next" at bounding box center [506, 199] width 31 height 31
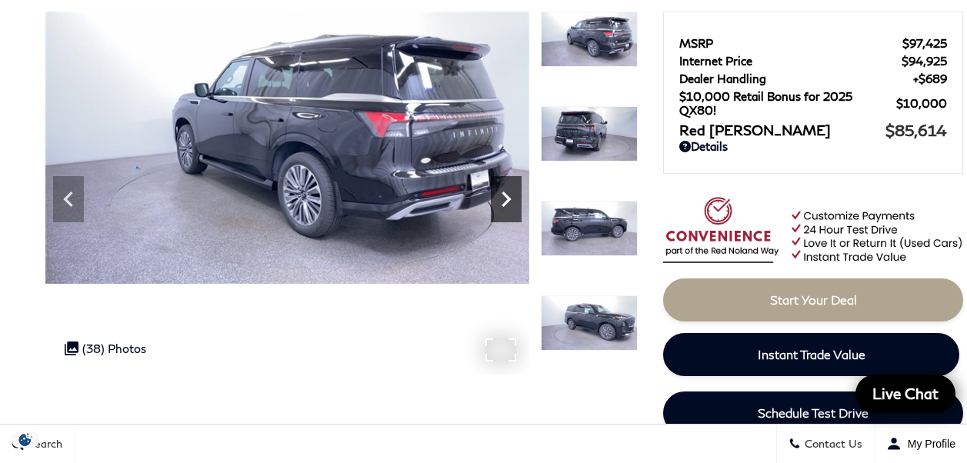
click at [504, 208] on icon "Next" at bounding box center [506, 199] width 31 height 31
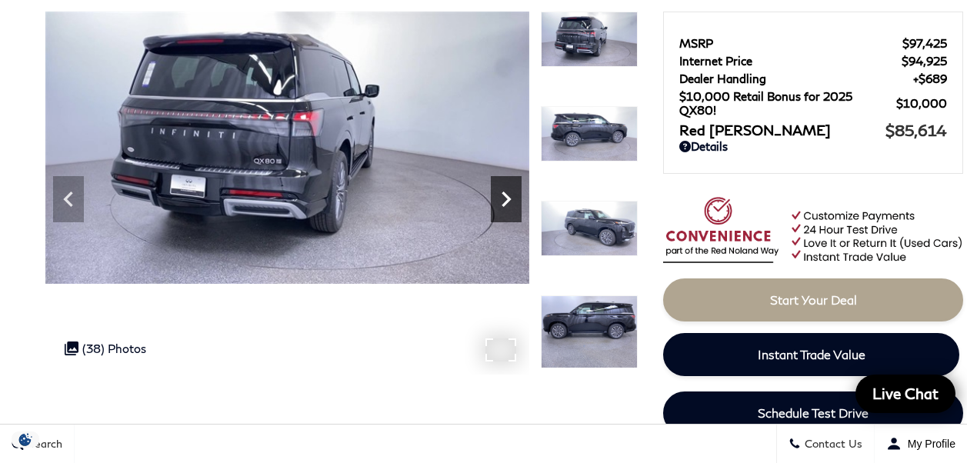
click at [504, 208] on icon "Next" at bounding box center [506, 199] width 31 height 31
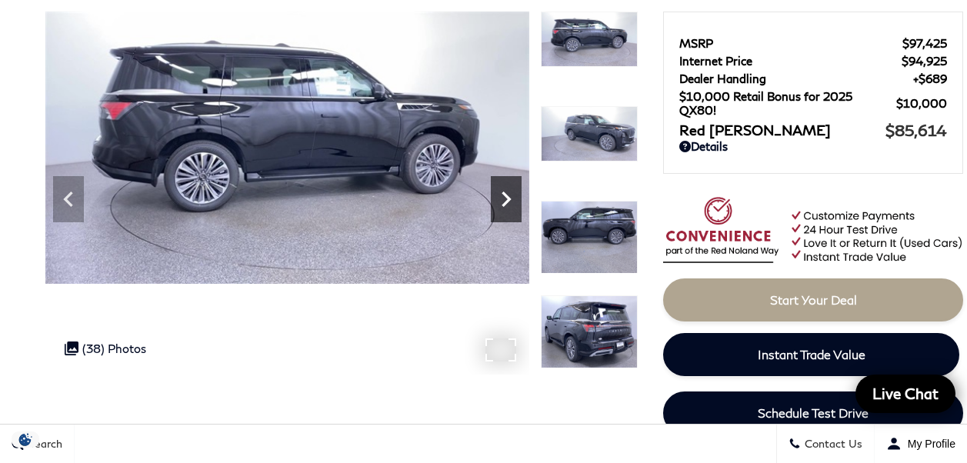
click at [504, 208] on icon "Next" at bounding box center [506, 199] width 31 height 31
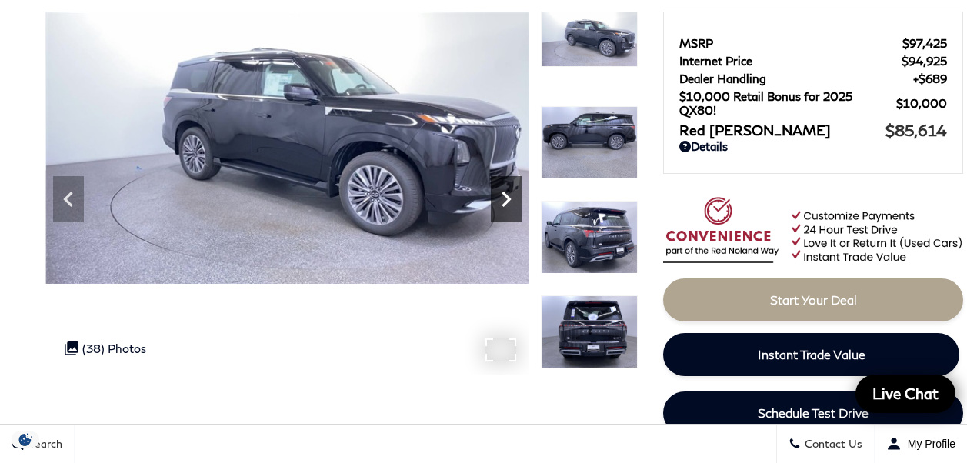
click at [505, 208] on icon "Next" at bounding box center [506, 199] width 31 height 31
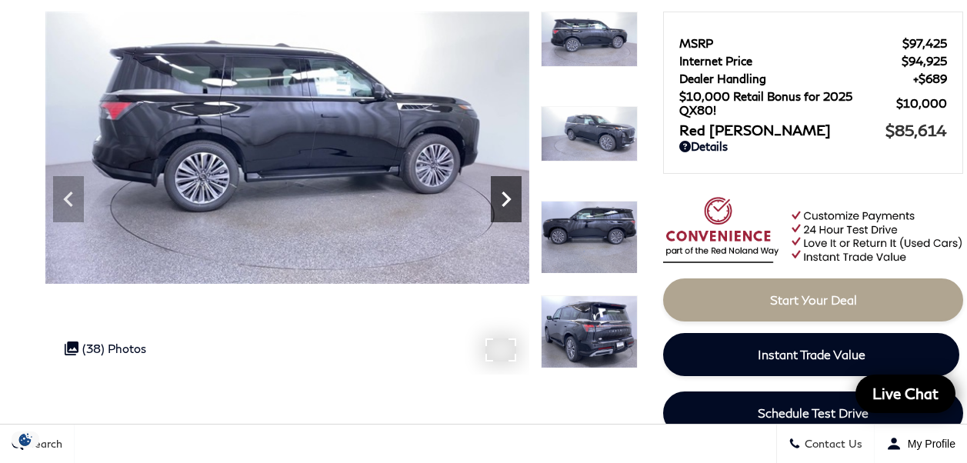
click at [505, 208] on icon "Next" at bounding box center [506, 199] width 31 height 31
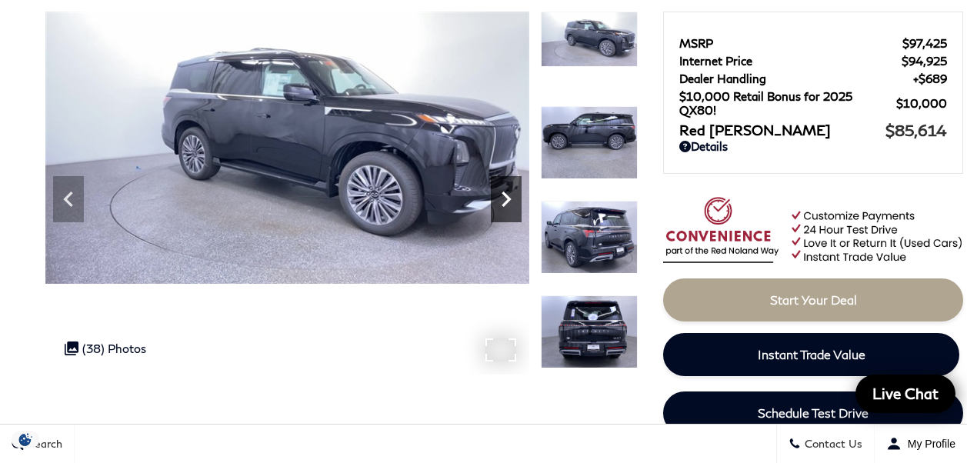
click at [505, 208] on icon "Next" at bounding box center [506, 199] width 31 height 31
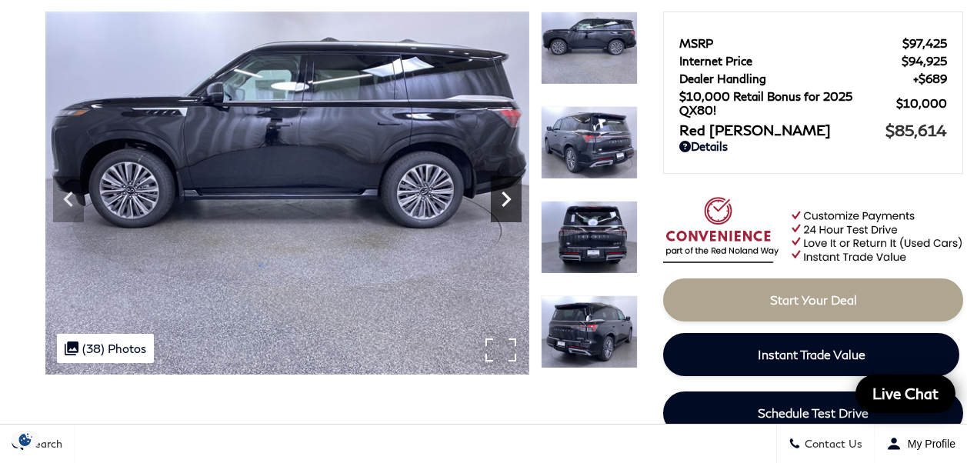
click at [509, 211] on icon "Next" at bounding box center [506, 199] width 31 height 31
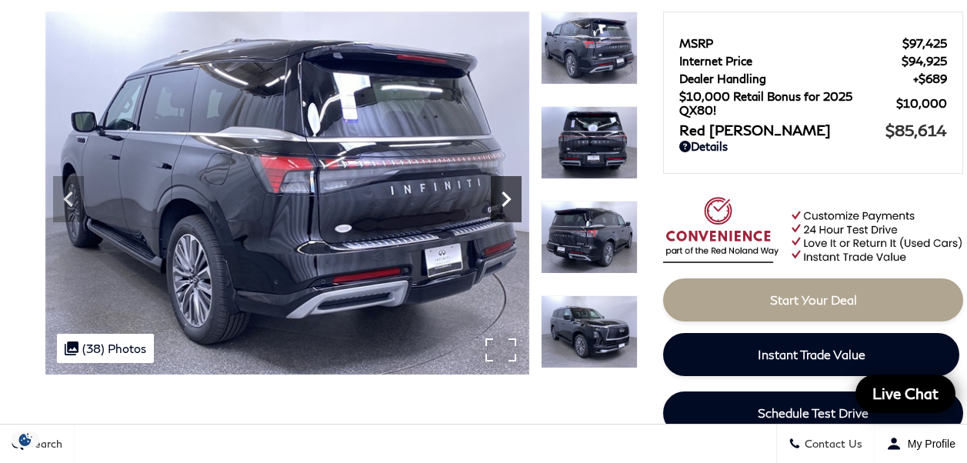
click at [511, 211] on icon "Next" at bounding box center [506, 199] width 31 height 31
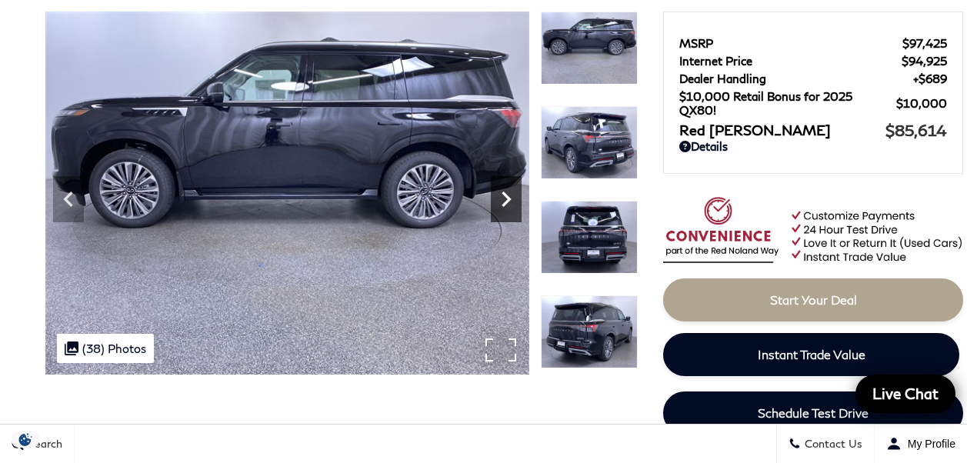
click at [511, 211] on icon "Next" at bounding box center [506, 199] width 31 height 31
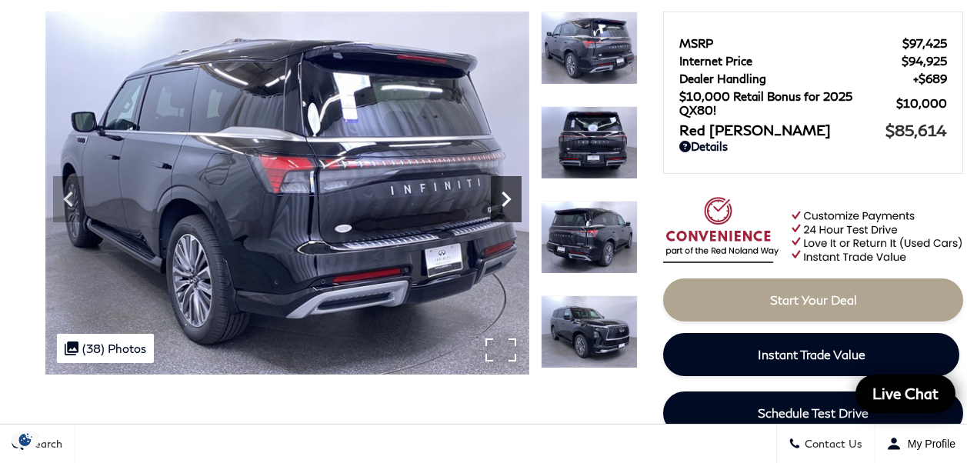
click at [511, 211] on icon "Next" at bounding box center [506, 199] width 31 height 31
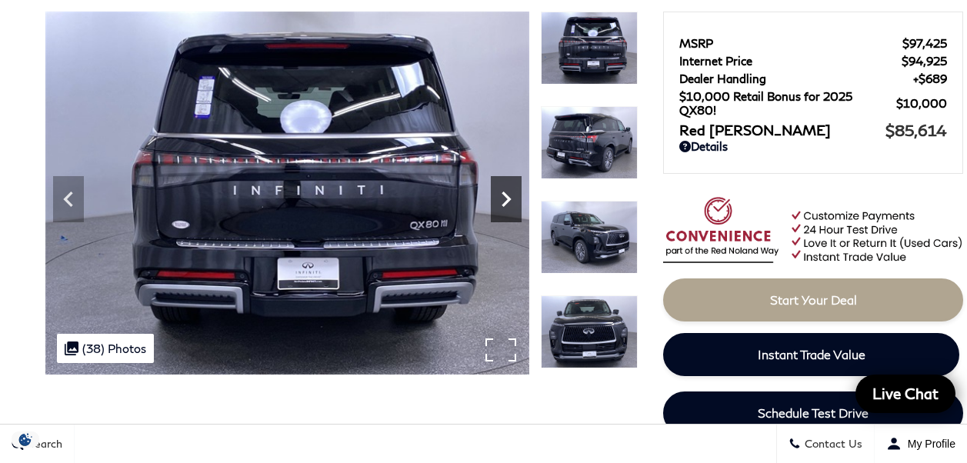
click at [511, 211] on icon "Next" at bounding box center [506, 199] width 31 height 31
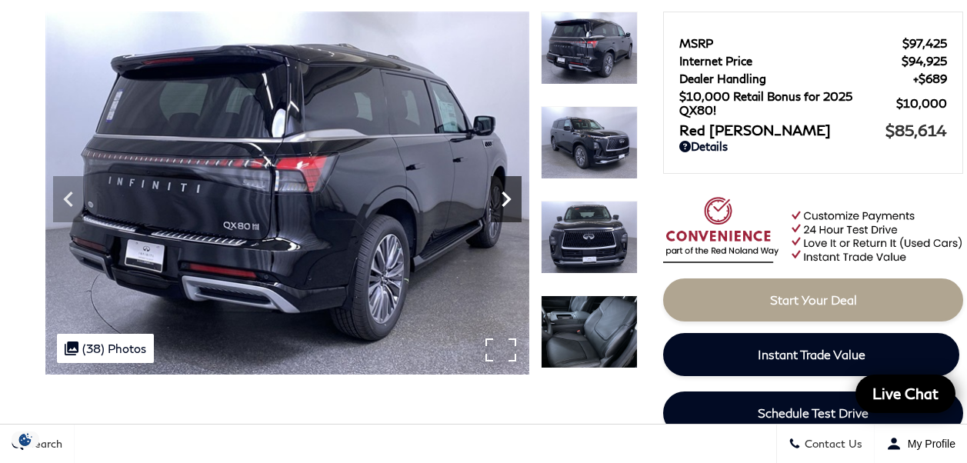
click at [511, 211] on icon "Next" at bounding box center [506, 199] width 31 height 31
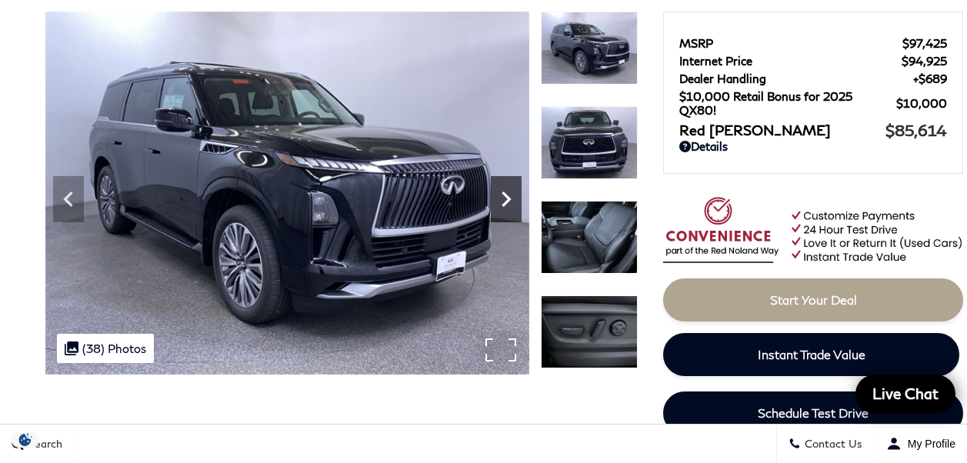
click at [511, 211] on icon "Next" at bounding box center [506, 199] width 31 height 31
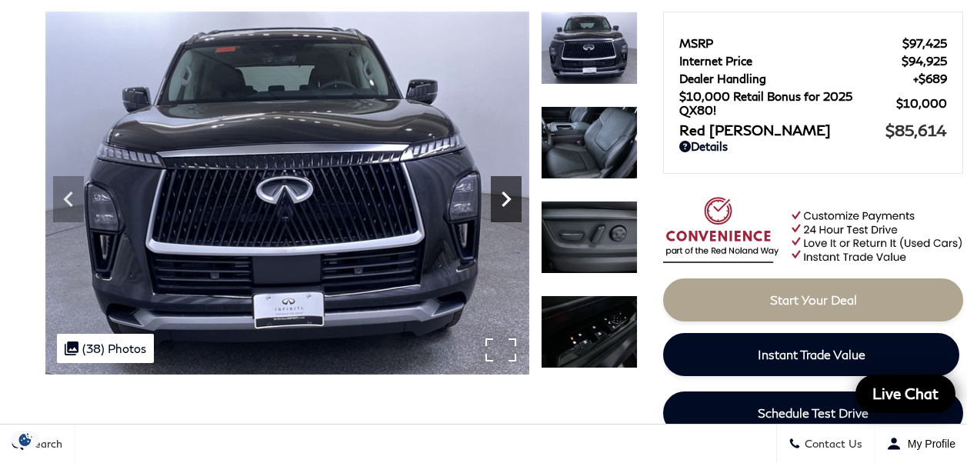
click at [511, 211] on icon "Next" at bounding box center [506, 199] width 31 height 31
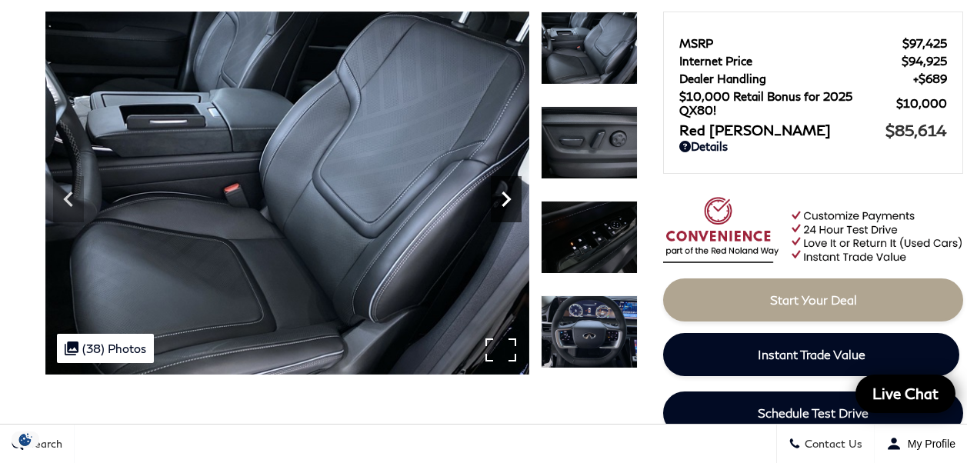
click at [511, 211] on icon "Next" at bounding box center [506, 199] width 31 height 31
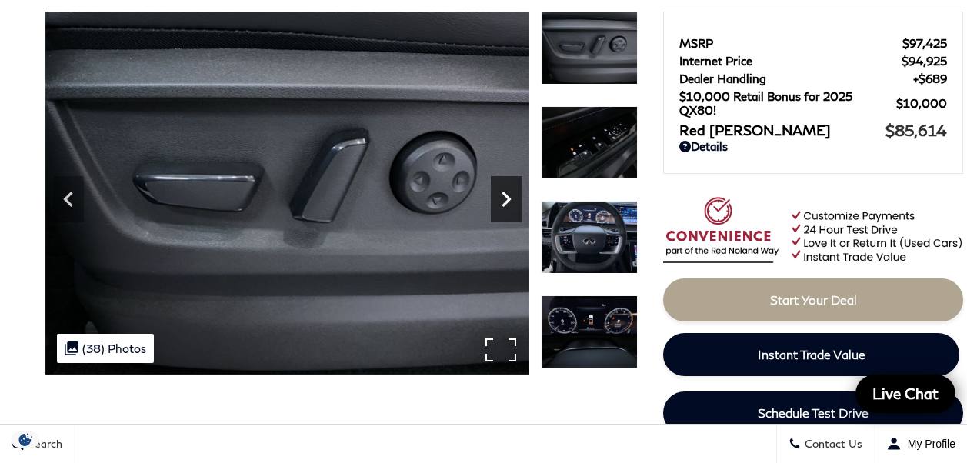
click at [511, 211] on icon "Next" at bounding box center [506, 199] width 31 height 31
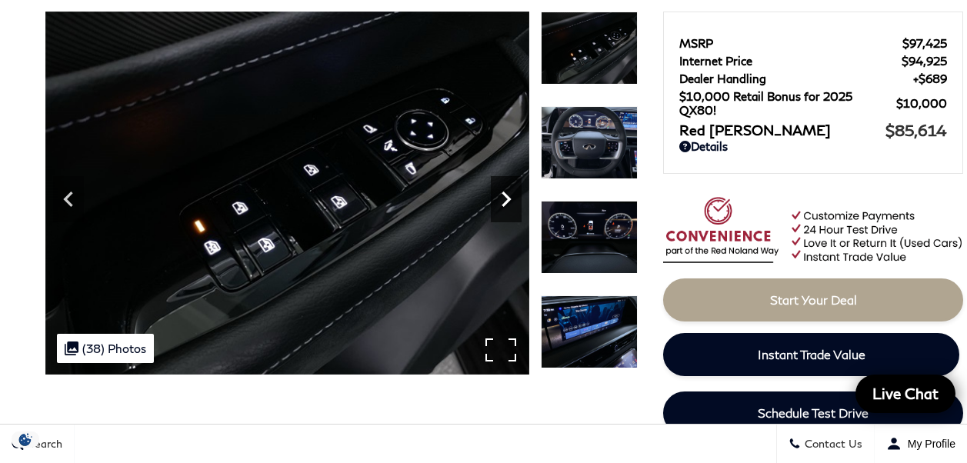
click at [511, 211] on icon "Next" at bounding box center [506, 199] width 31 height 31
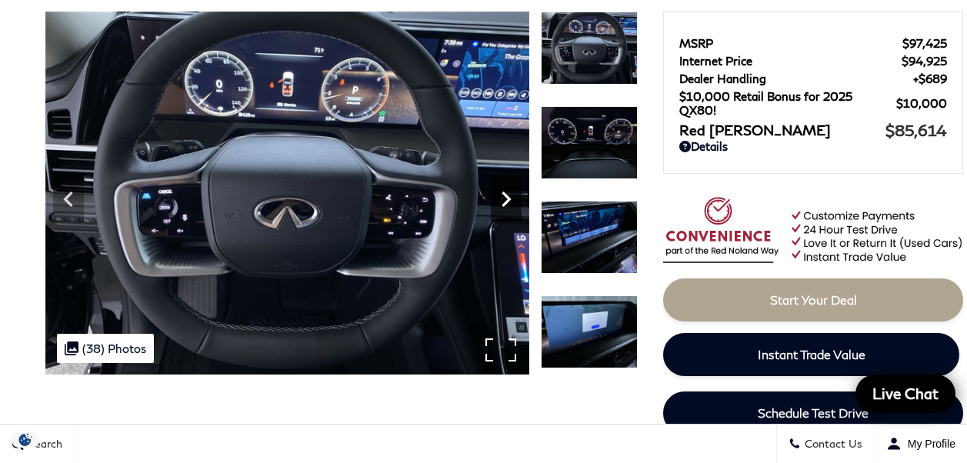
click at [511, 211] on icon "Next" at bounding box center [506, 199] width 31 height 31
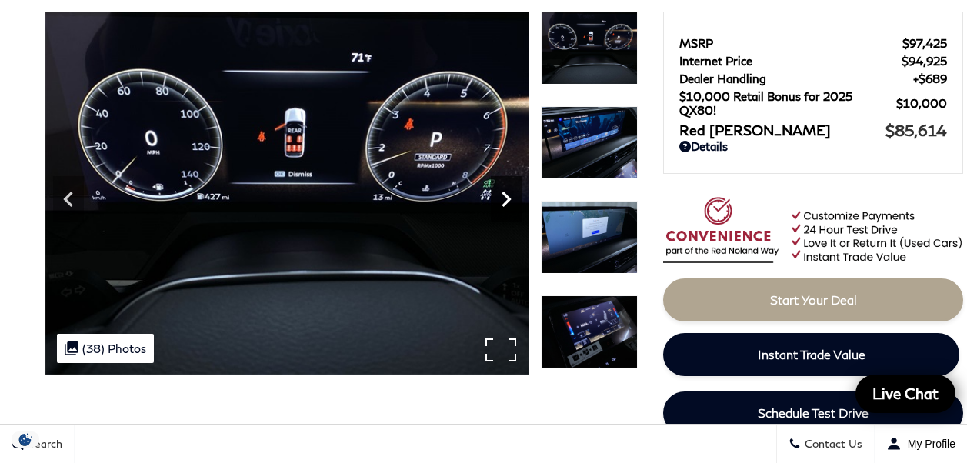
click at [511, 211] on icon "Next" at bounding box center [506, 199] width 31 height 31
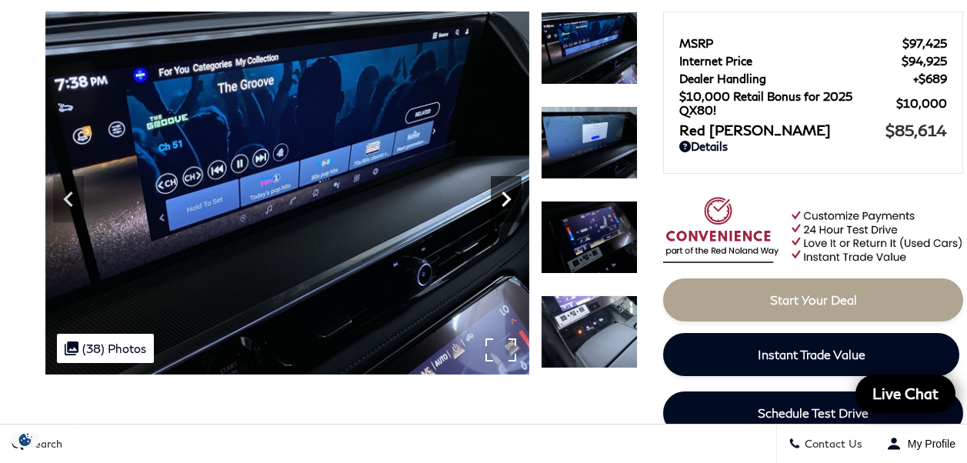
click at [511, 211] on icon "Next" at bounding box center [506, 199] width 31 height 31
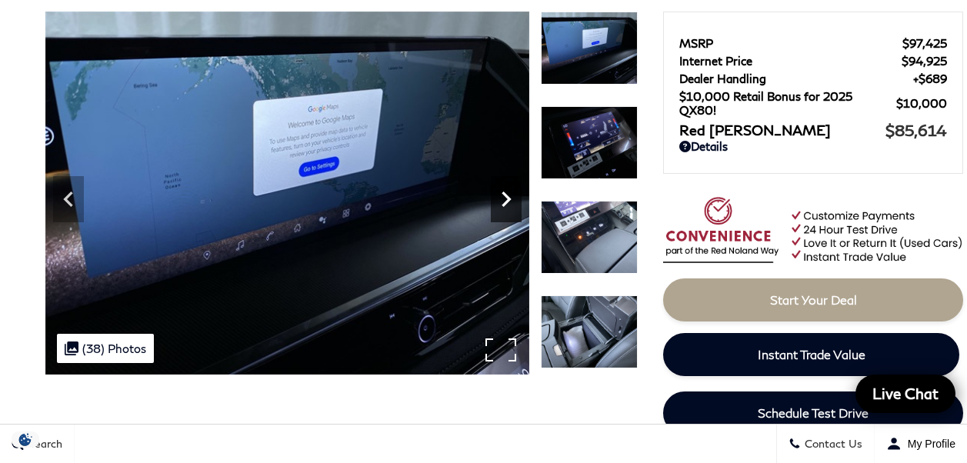
click at [511, 211] on icon "Next" at bounding box center [506, 199] width 31 height 31
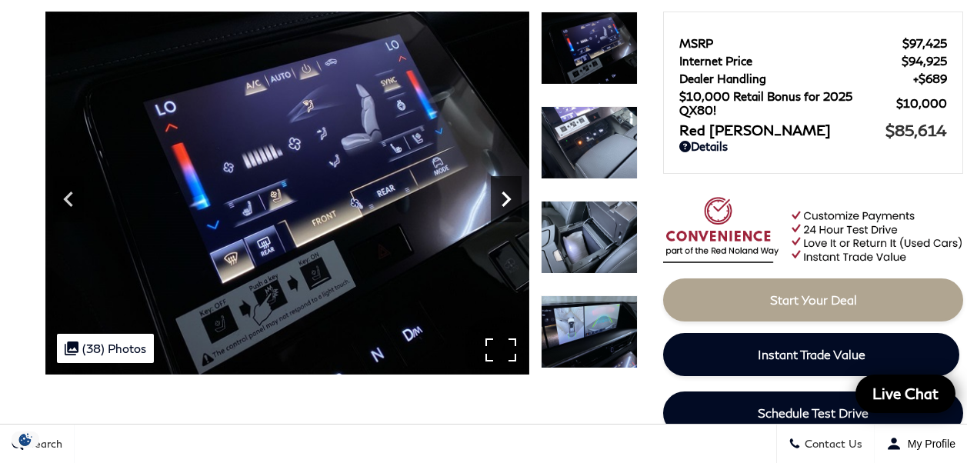
click at [513, 211] on icon "Next" at bounding box center [506, 199] width 31 height 31
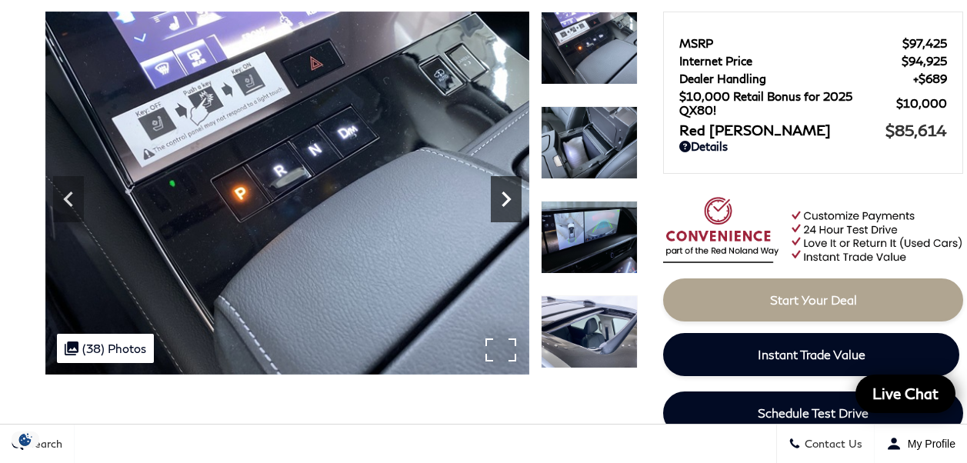
click at [513, 211] on icon "Next" at bounding box center [506, 199] width 31 height 31
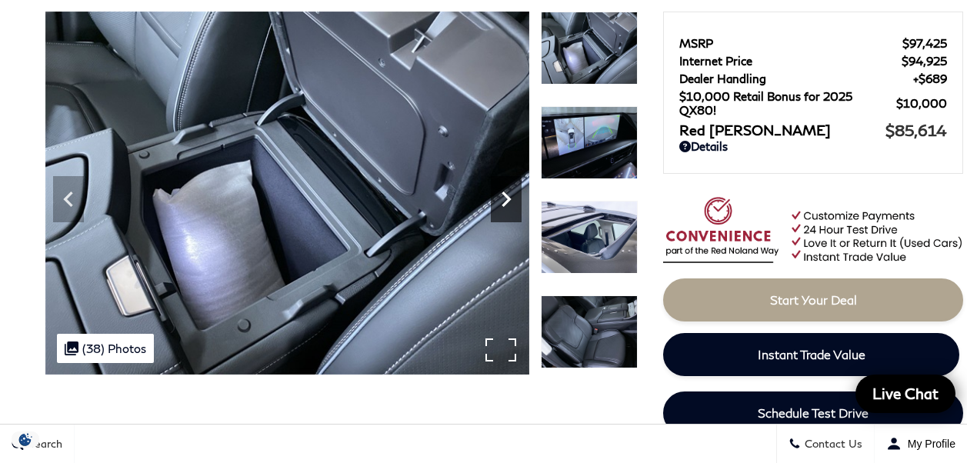
click at [513, 211] on icon "Next" at bounding box center [506, 199] width 31 height 31
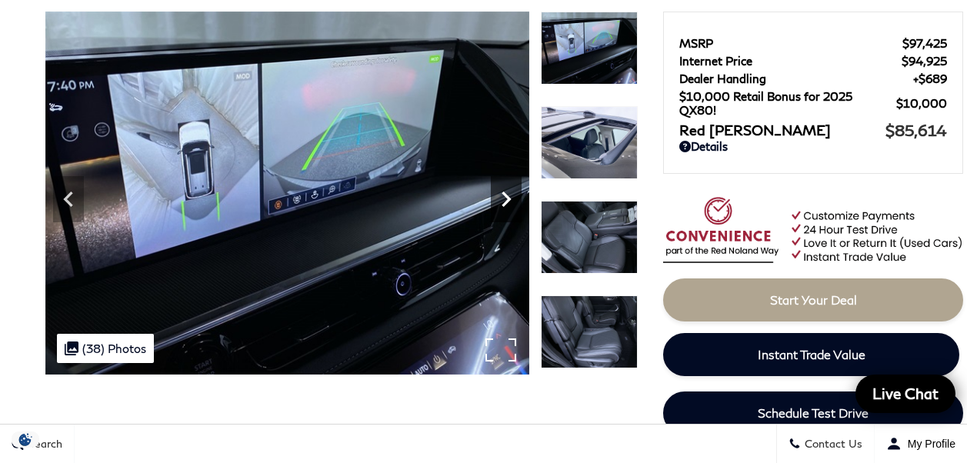
click at [513, 211] on icon "Next" at bounding box center [506, 199] width 31 height 31
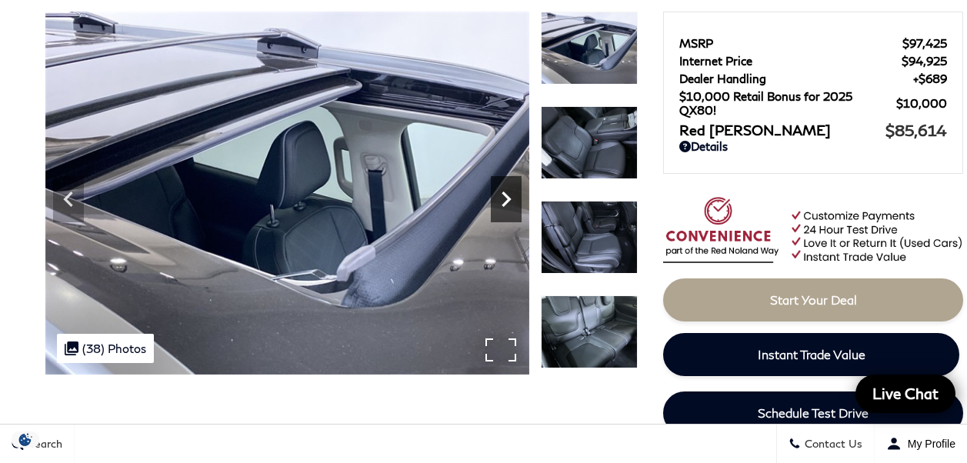
click at [513, 211] on icon "Next" at bounding box center [506, 199] width 31 height 31
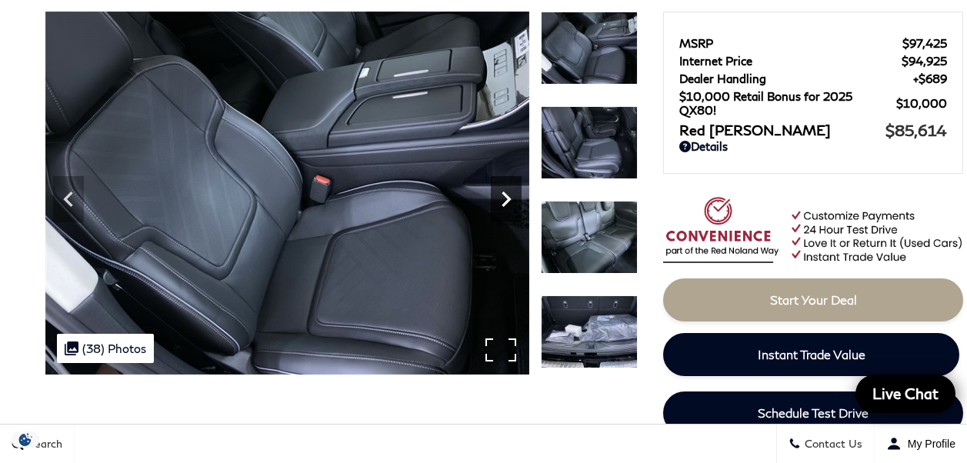
click at [513, 211] on icon "Next" at bounding box center [506, 199] width 31 height 31
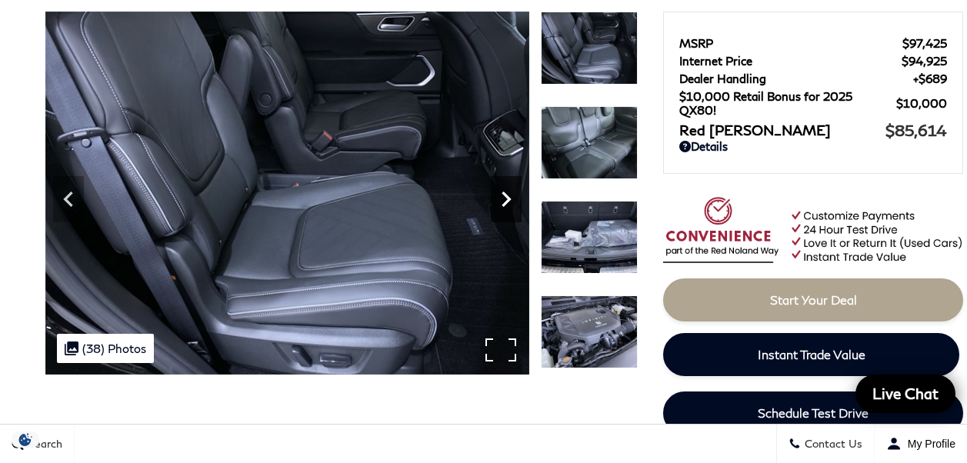
click at [513, 211] on icon "Next" at bounding box center [506, 199] width 31 height 31
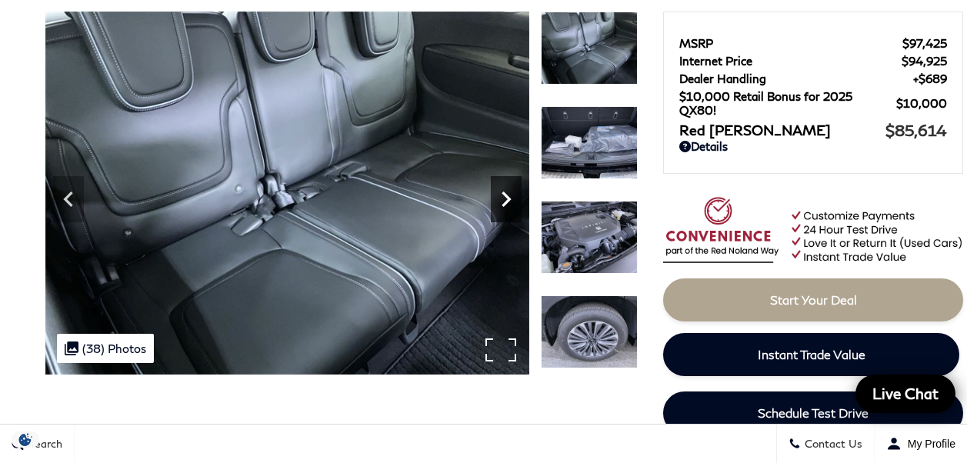
click at [513, 211] on icon "Next" at bounding box center [506, 199] width 31 height 31
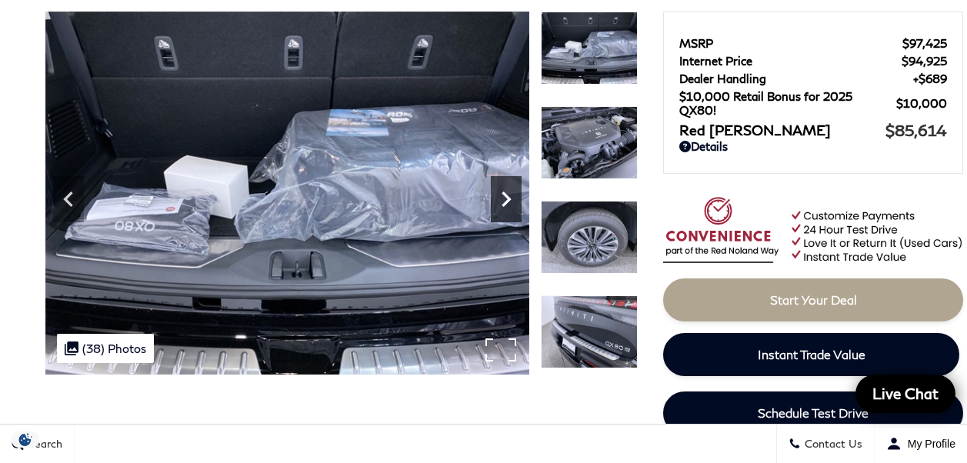
click at [513, 211] on icon "Next" at bounding box center [506, 199] width 31 height 31
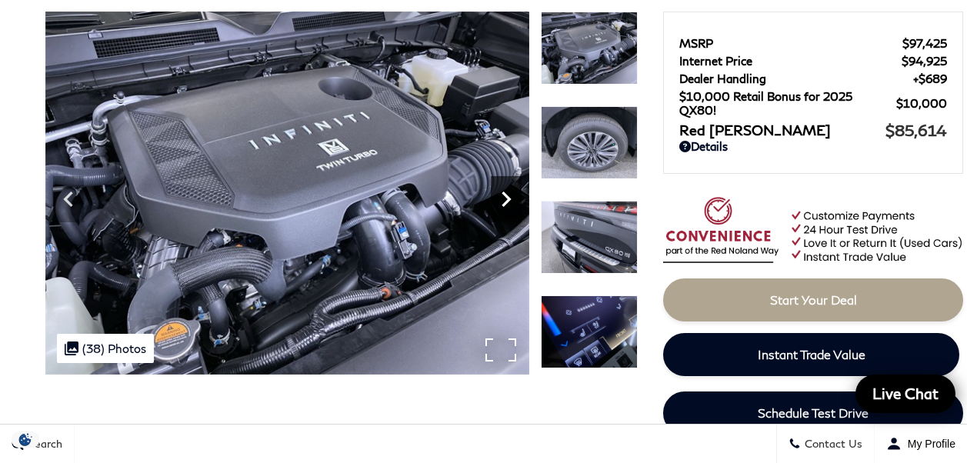
click at [513, 211] on icon "Next" at bounding box center [506, 199] width 31 height 31
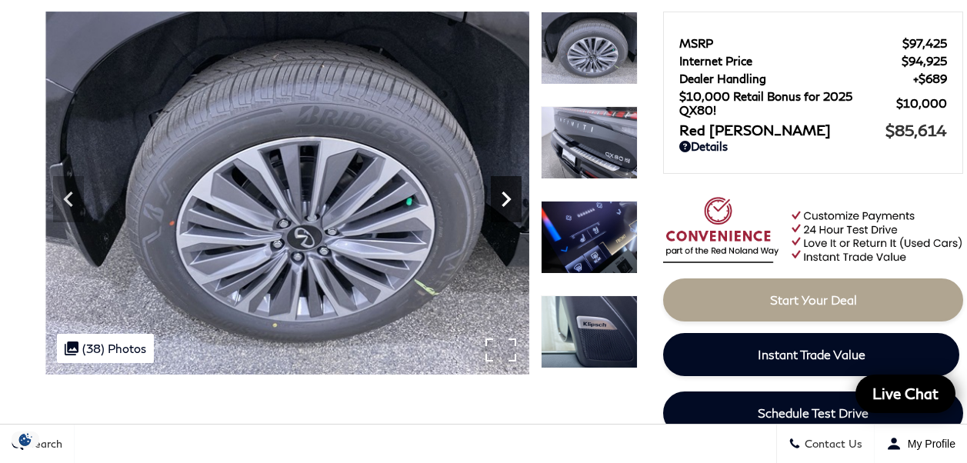
click at [513, 211] on icon "Next" at bounding box center [506, 199] width 31 height 31
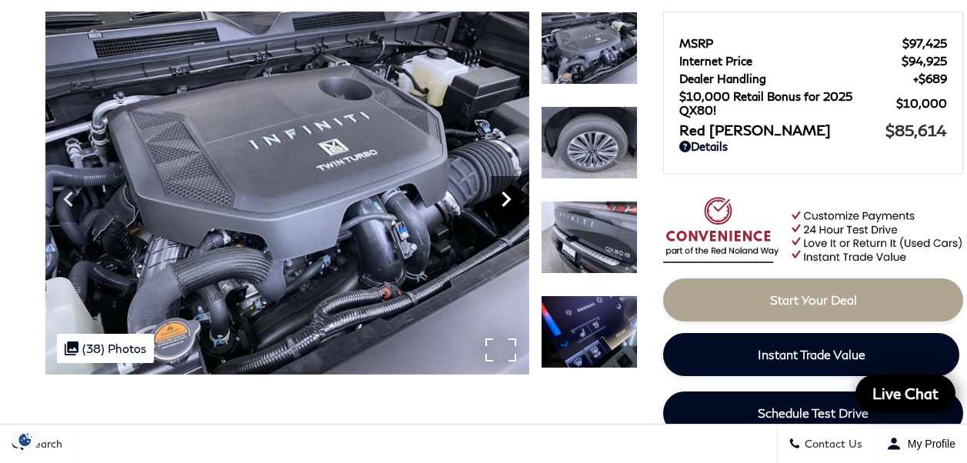
click at [513, 211] on icon "Next" at bounding box center [506, 199] width 31 height 31
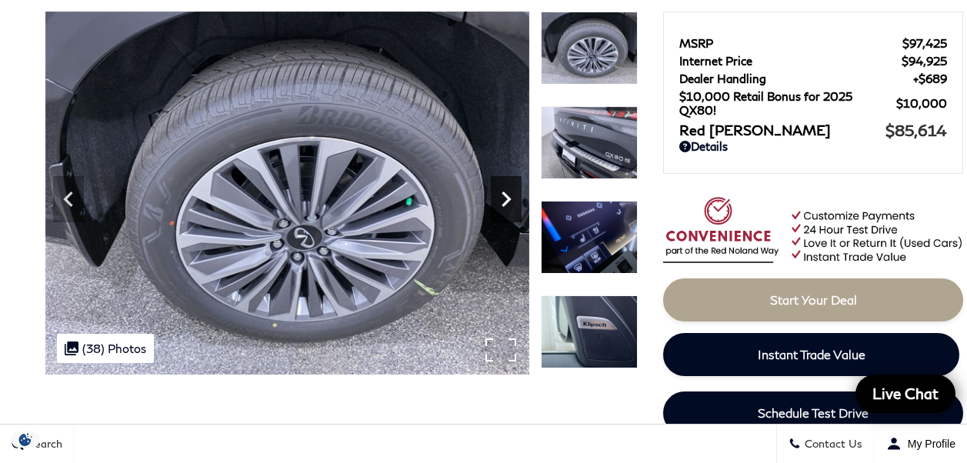
click at [513, 211] on icon "Next" at bounding box center [506, 199] width 31 height 31
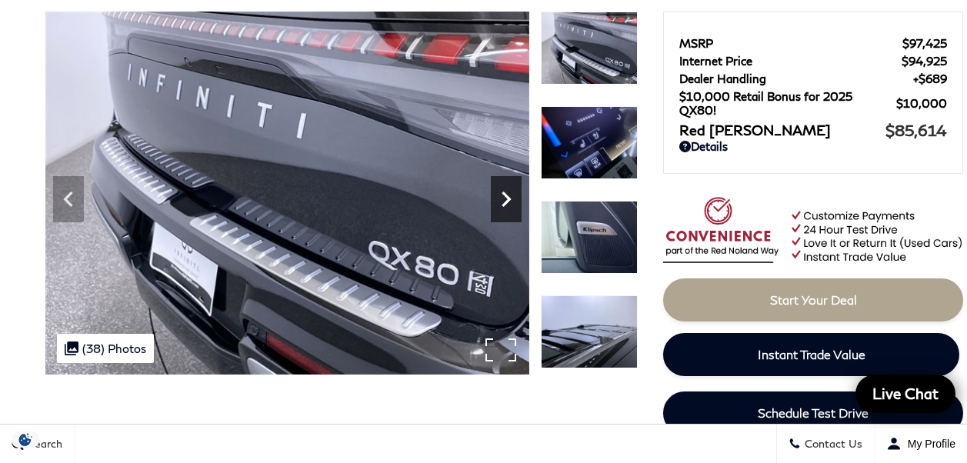
click at [513, 211] on icon "Next" at bounding box center [506, 199] width 31 height 31
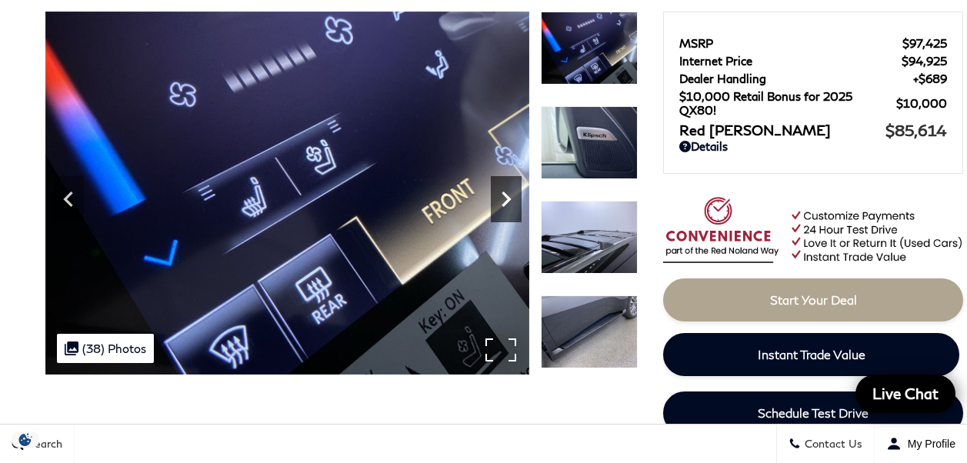
click at [513, 211] on icon "Next" at bounding box center [506, 199] width 31 height 31
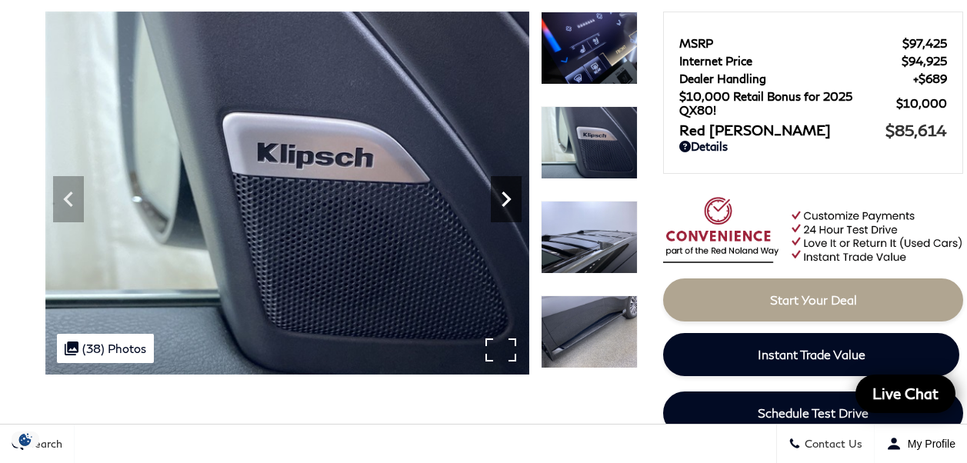
click at [513, 211] on icon "Next" at bounding box center [506, 199] width 31 height 31
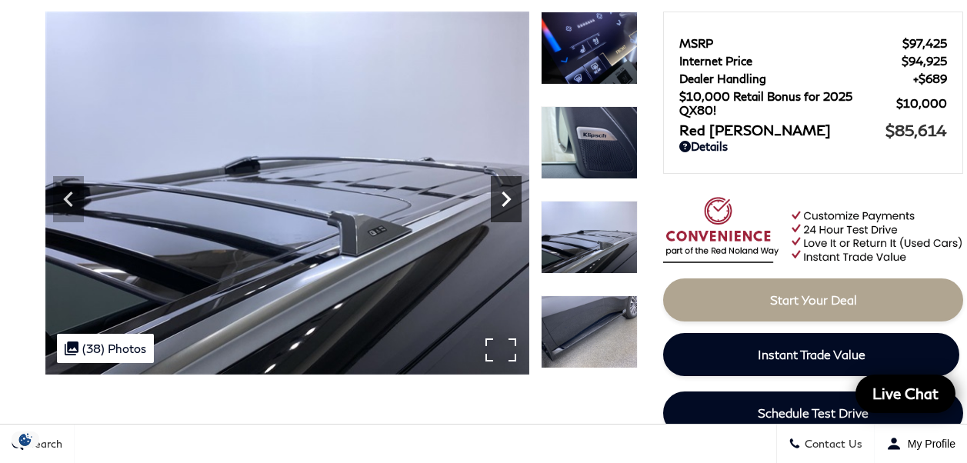
click at [513, 211] on icon "Next" at bounding box center [506, 199] width 31 height 31
